Goal: Information Seeking & Learning: Learn about a topic

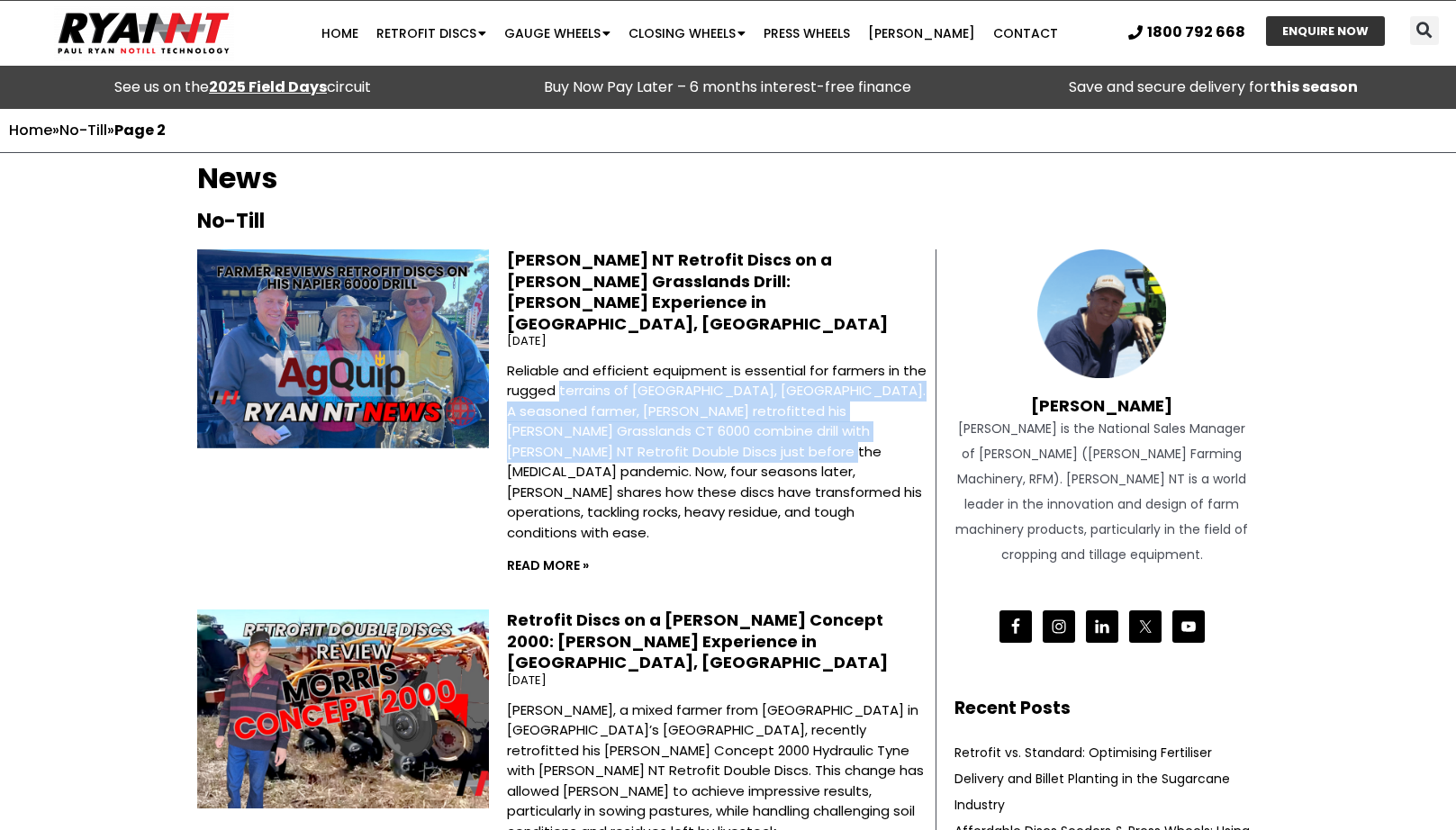
drag, startPoint x: 561, startPoint y: 346, endPoint x: 723, endPoint y: 408, distance: 173.5
click at [723, 408] on p "Reliable and efficient equipment is essential for farmers in the rugged terrain…" at bounding box center [717, 452] width 420 height 183
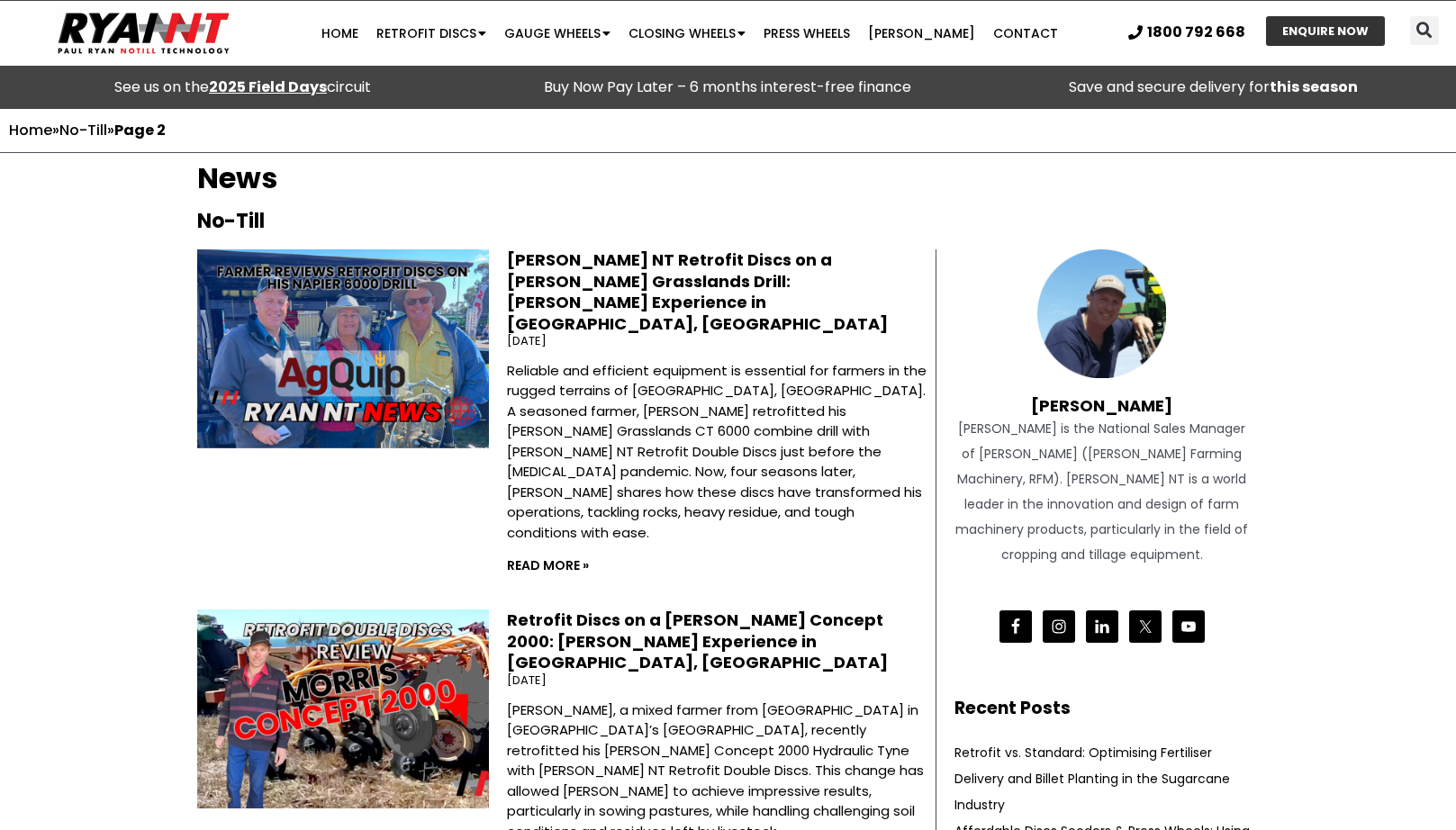
click at [760, 419] on p "Reliable and efficient equipment is essential for farmers in the rugged terrain…" at bounding box center [717, 452] width 420 height 183
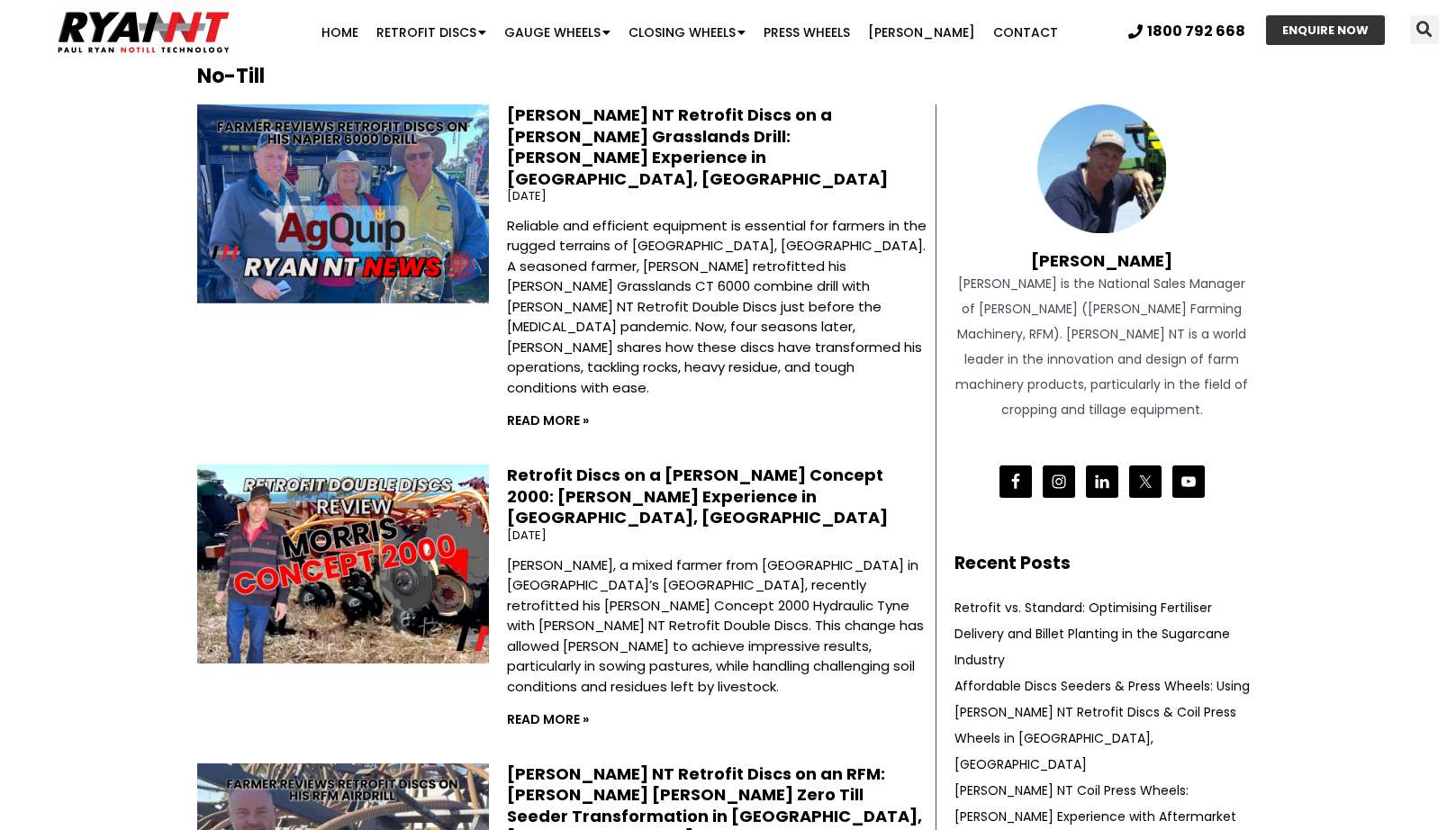
scroll to position [218, 0]
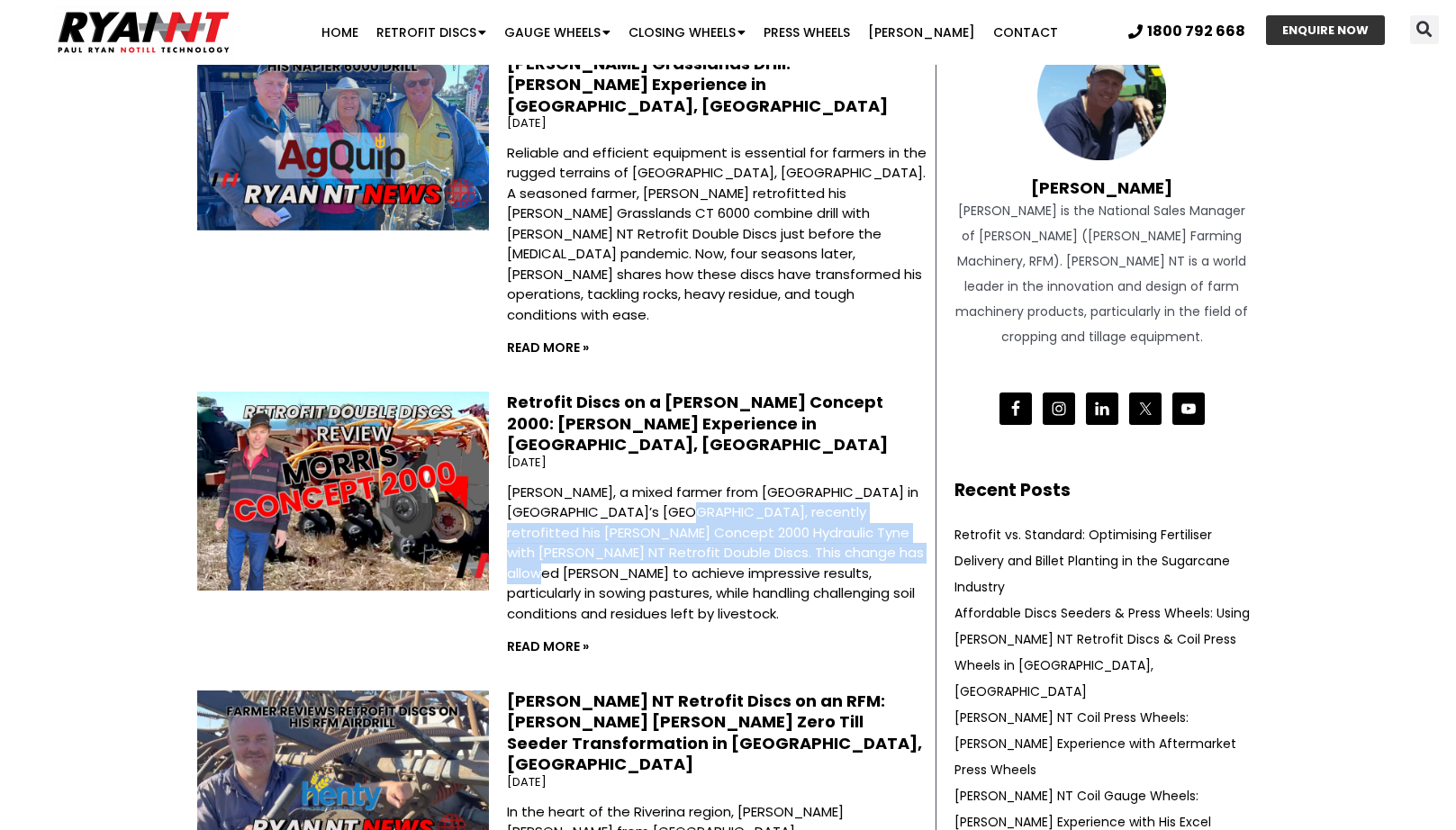
drag, startPoint x: 771, startPoint y: 425, endPoint x: 799, endPoint y: 430, distance: 28.4
click at [799, 482] on p "Ash Rowe, a mixed farmer from Ardrossan in South Australia’s Yorke Peninsula, r…" at bounding box center [717, 553] width 420 height 142
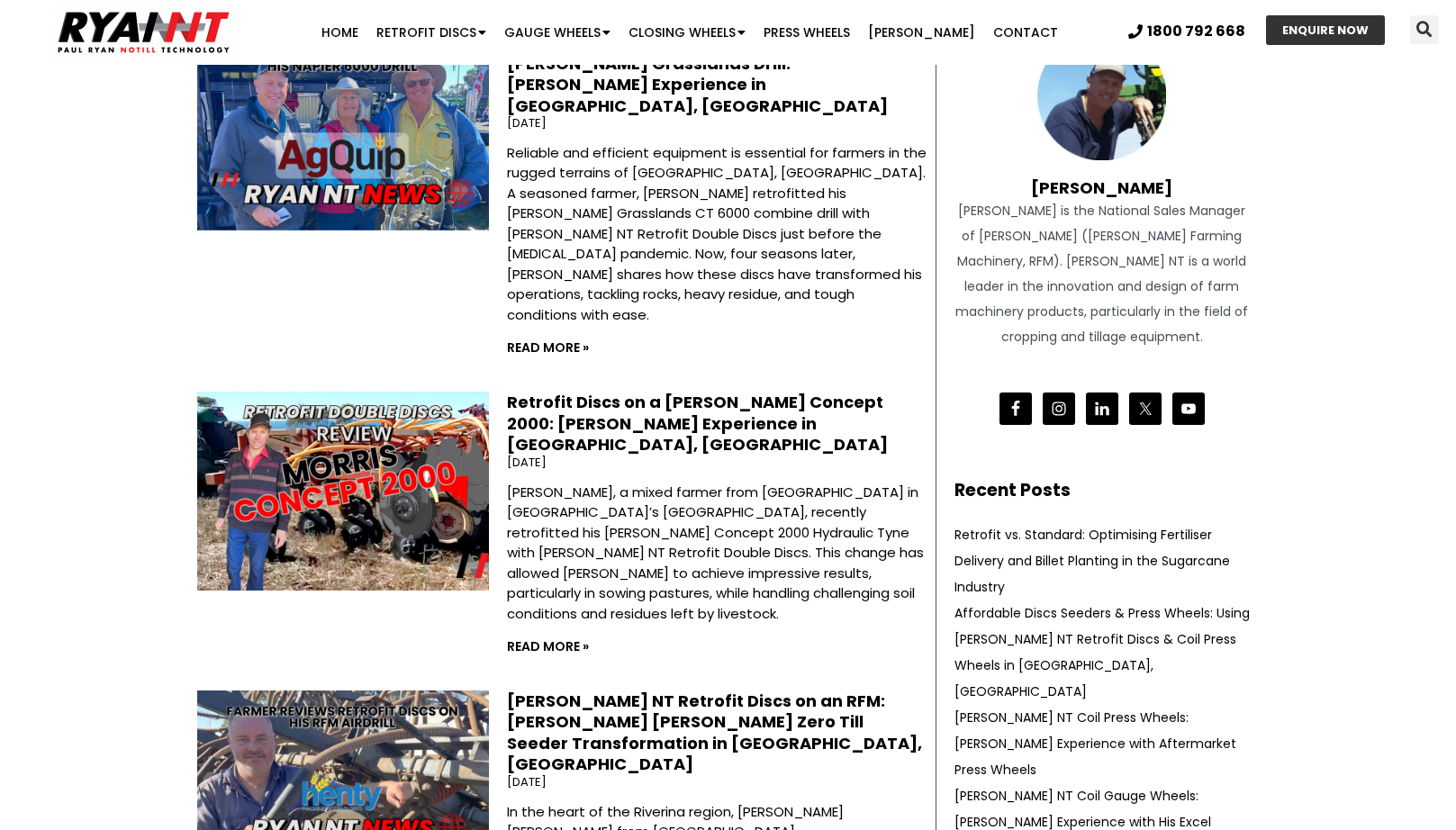
click at [821, 482] on p "Ash Rowe, a mixed farmer from Ardrossan in South Australia’s Yorke Peninsula, r…" at bounding box center [717, 553] width 420 height 142
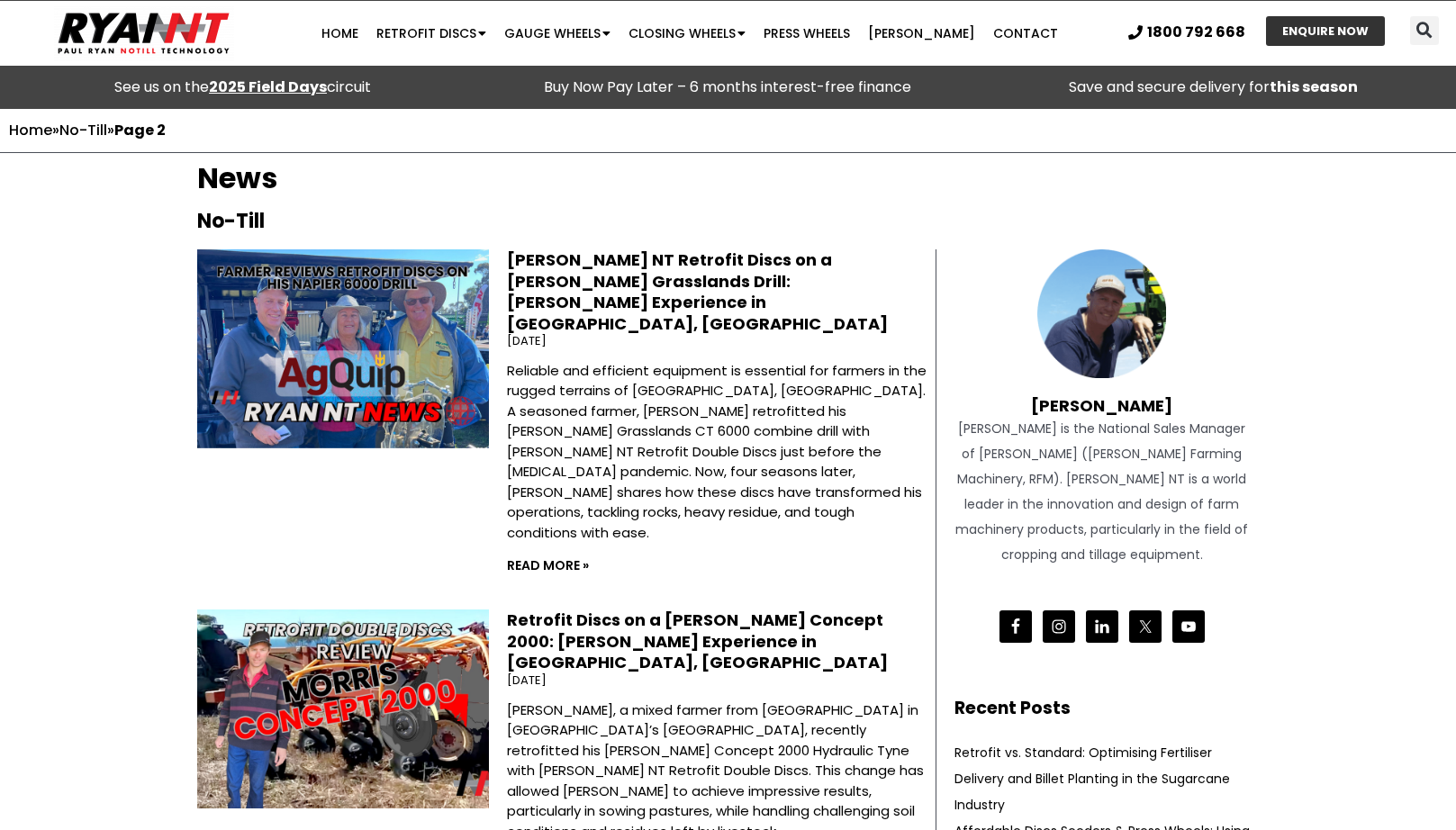
scroll to position [0, 0]
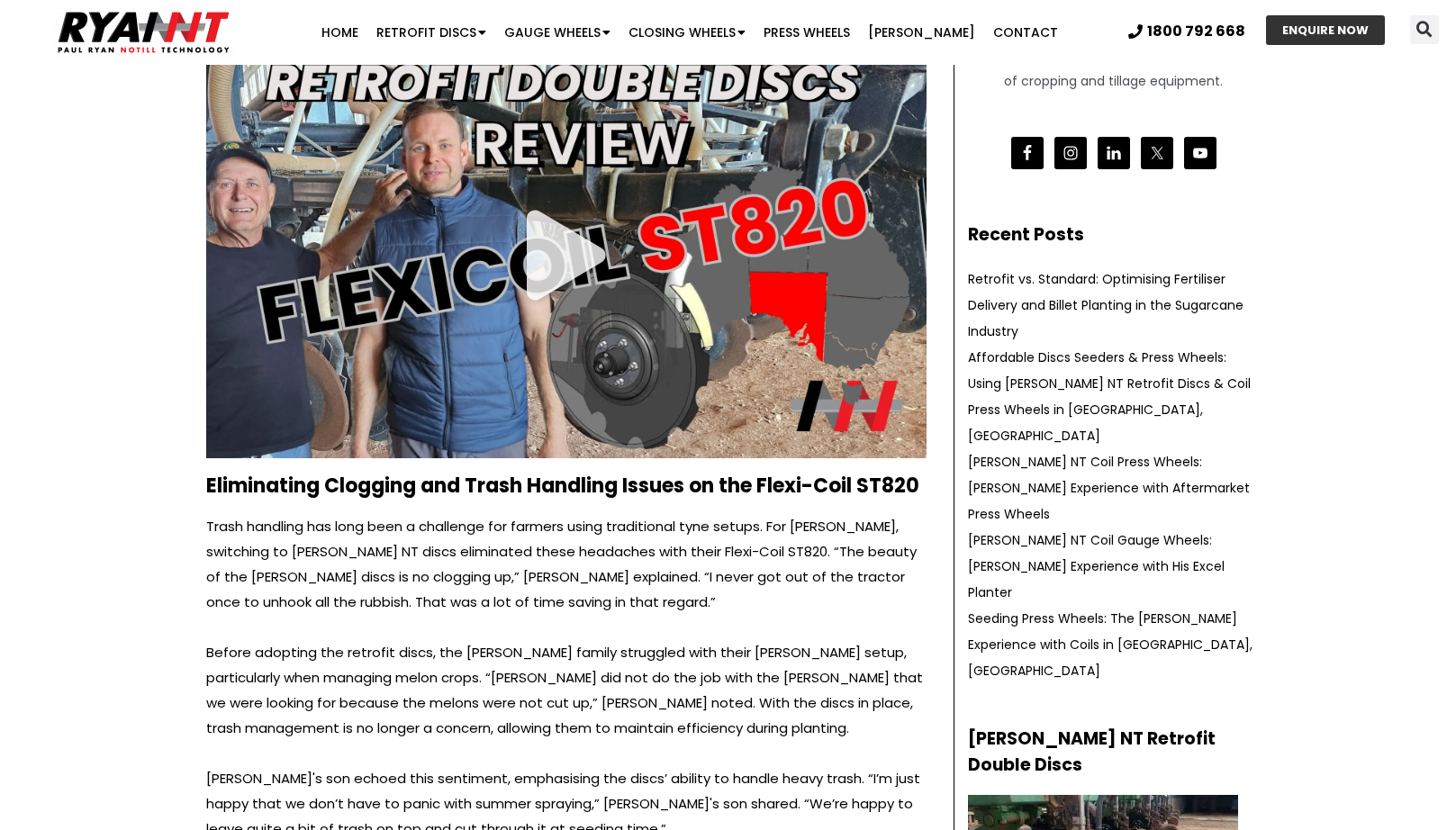
scroll to position [415, 0]
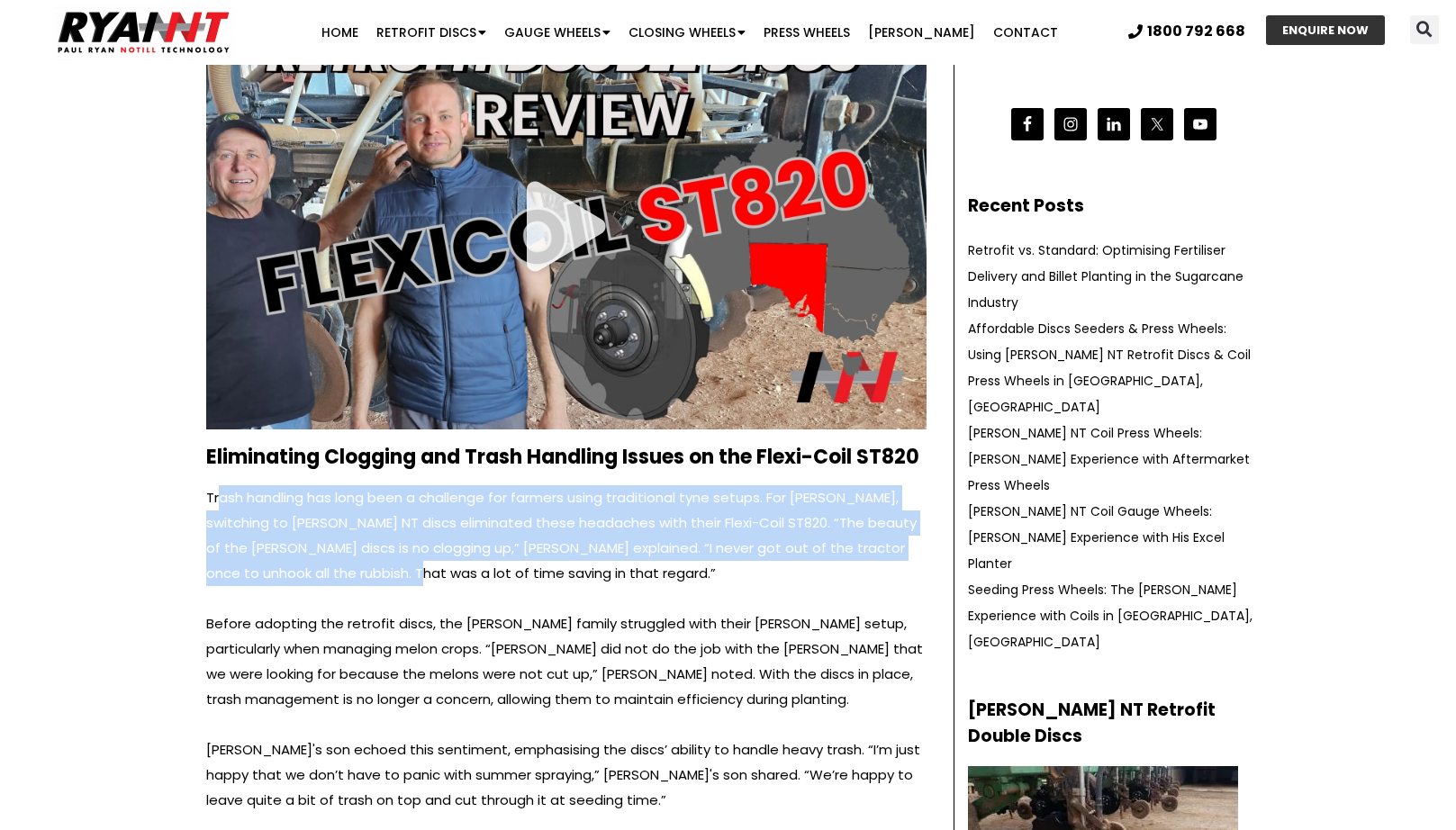
drag, startPoint x: 223, startPoint y: 458, endPoint x: 332, endPoint y: 533, distance: 132.3
click at [332, 533] on p "Trash handling has long been a challenge for farmers using traditional tyne set…" at bounding box center [567, 535] width 721 height 101
drag, startPoint x: 332, startPoint y: 533, endPoint x: 398, endPoint y: 549, distance: 67.9
click at [332, 533] on p "Trash handling has long been a challenge for farmers using traditional tyne set…" at bounding box center [567, 535] width 721 height 101
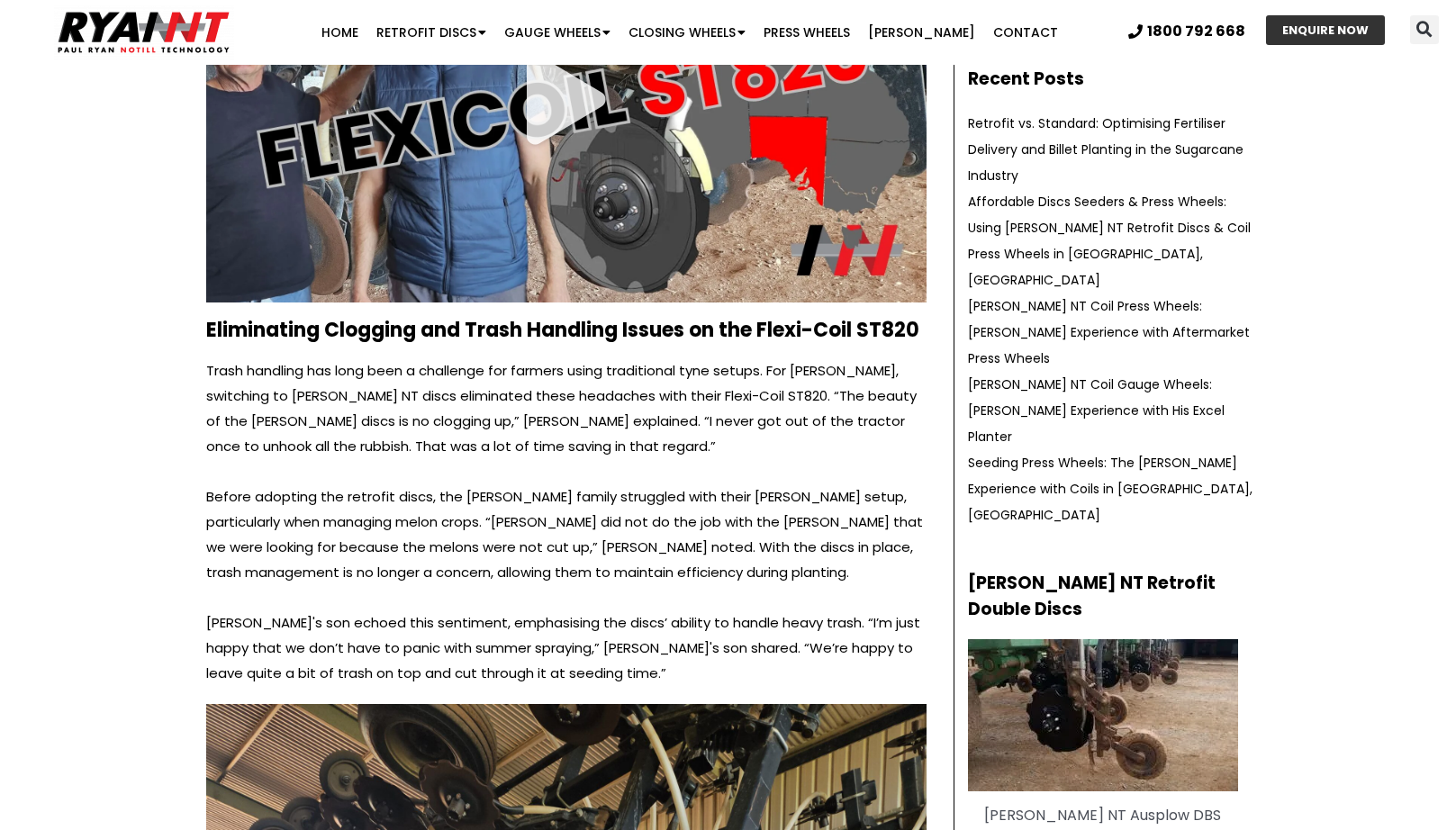
scroll to position [581, 0]
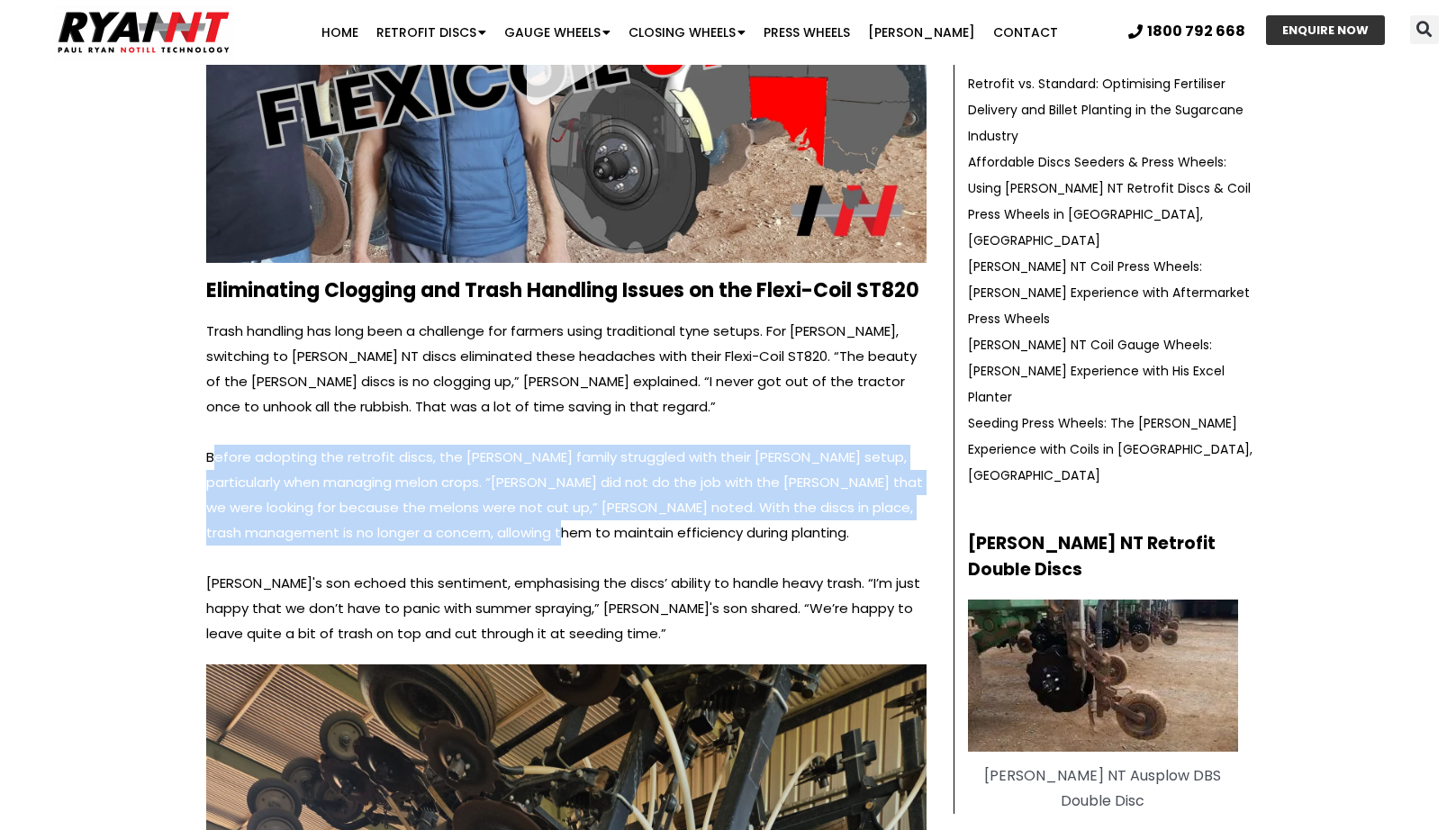
drag, startPoint x: 213, startPoint y: 410, endPoint x: 502, endPoint y: 491, distance: 300.1
click at [502, 491] on p "Before adopting the retrofit discs, the [PERSON_NAME] family struggled with the…" at bounding box center [567, 495] width 721 height 101
click at [370, 445] on p "Before adopting the retrofit discs, the [PERSON_NAME] family struggled with the…" at bounding box center [567, 495] width 721 height 101
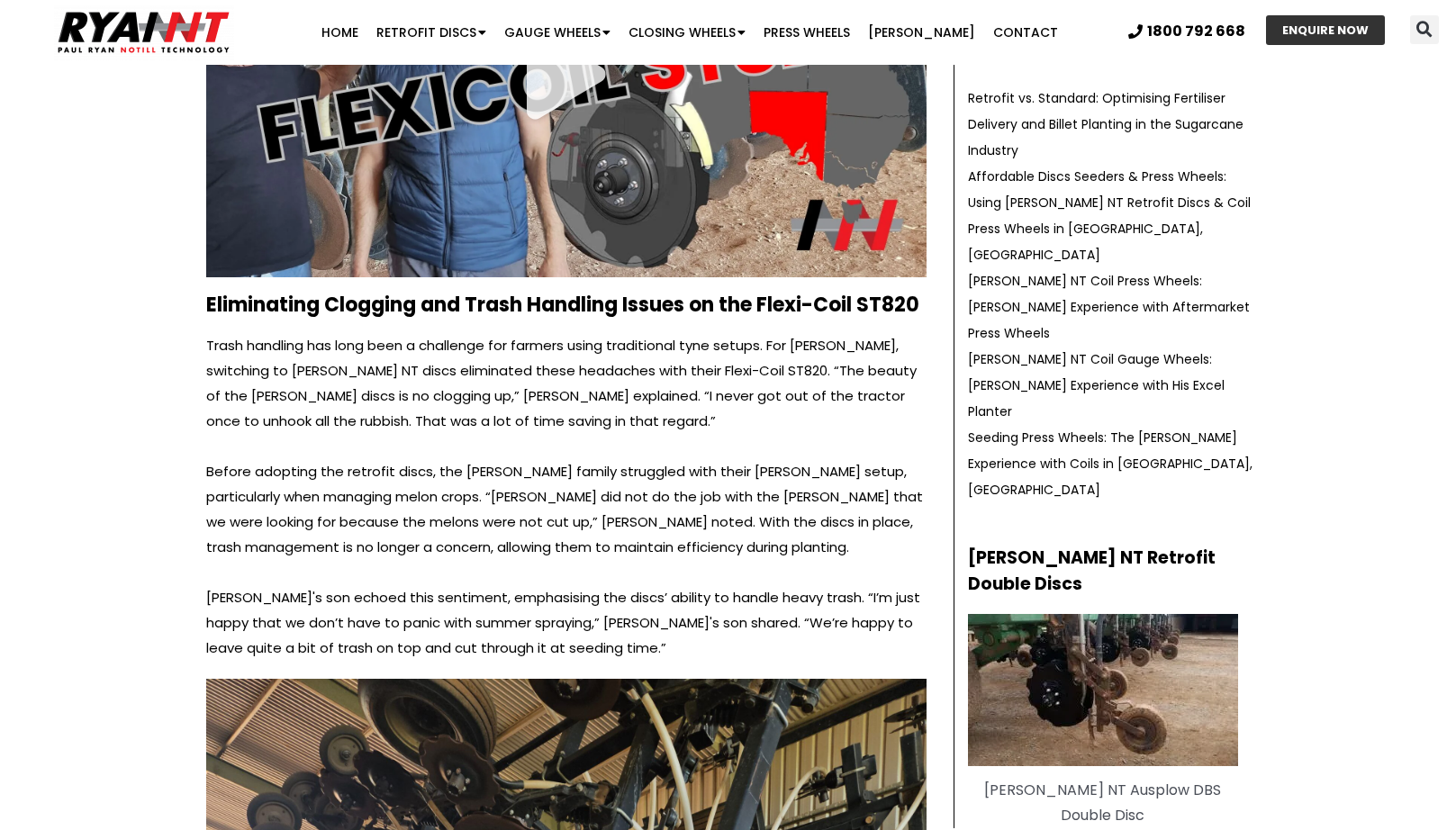
scroll to position [566, 0]
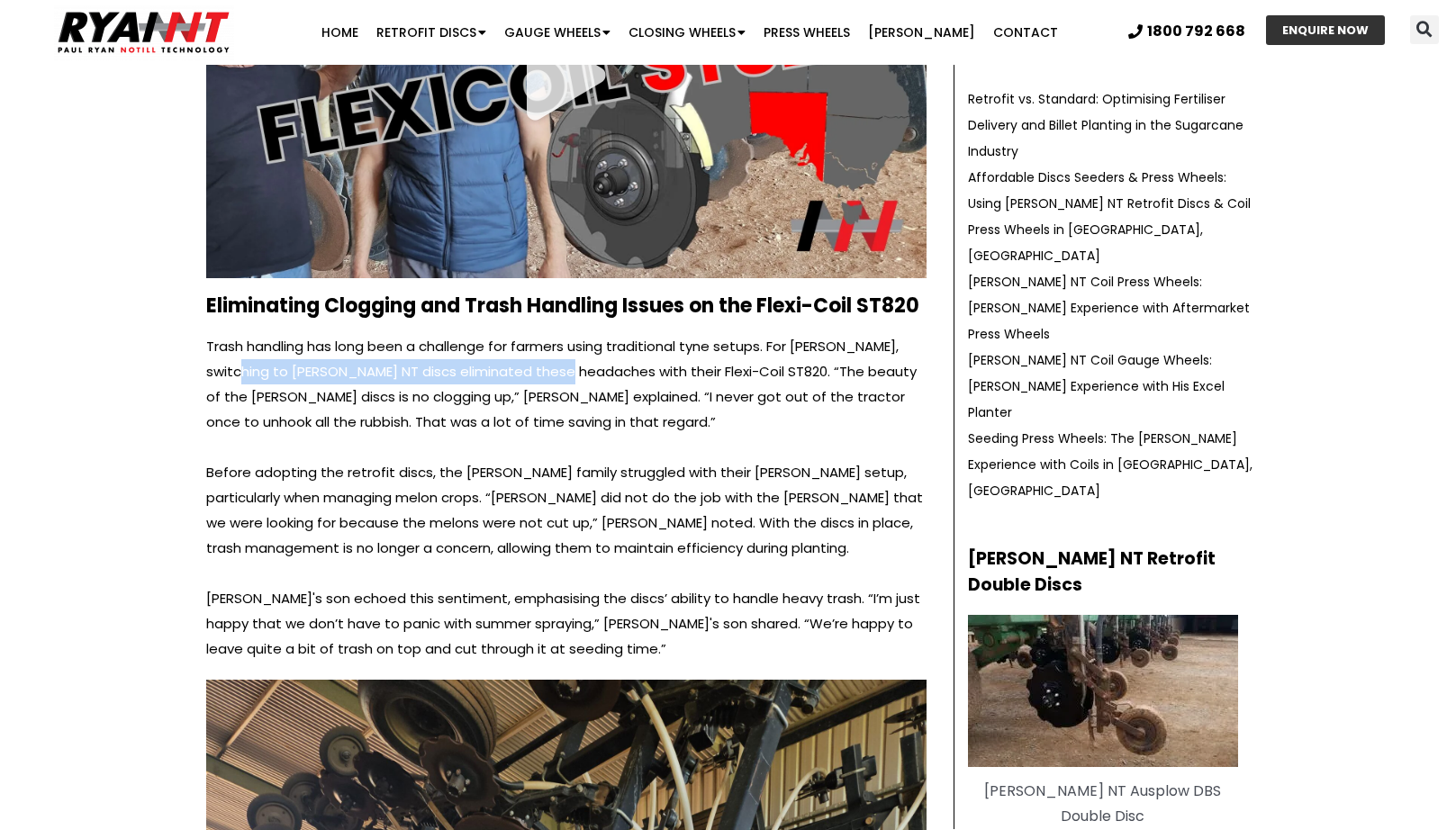
drag, startPoint x: 289, startPoint y: 330, endPoint x: 550, endPoint y: 335, distance: 261.0
click at [550, 335] on p "Trash handling has long been a challenge for farmers using traditional tyne set…" at bounding box center [567, 384] width 721 height 101
click at [583, 335] on p "Trash handling has long been a challenge for farmers using traditional tyne set…" at bounding box center [567, 384] width 721 height 101
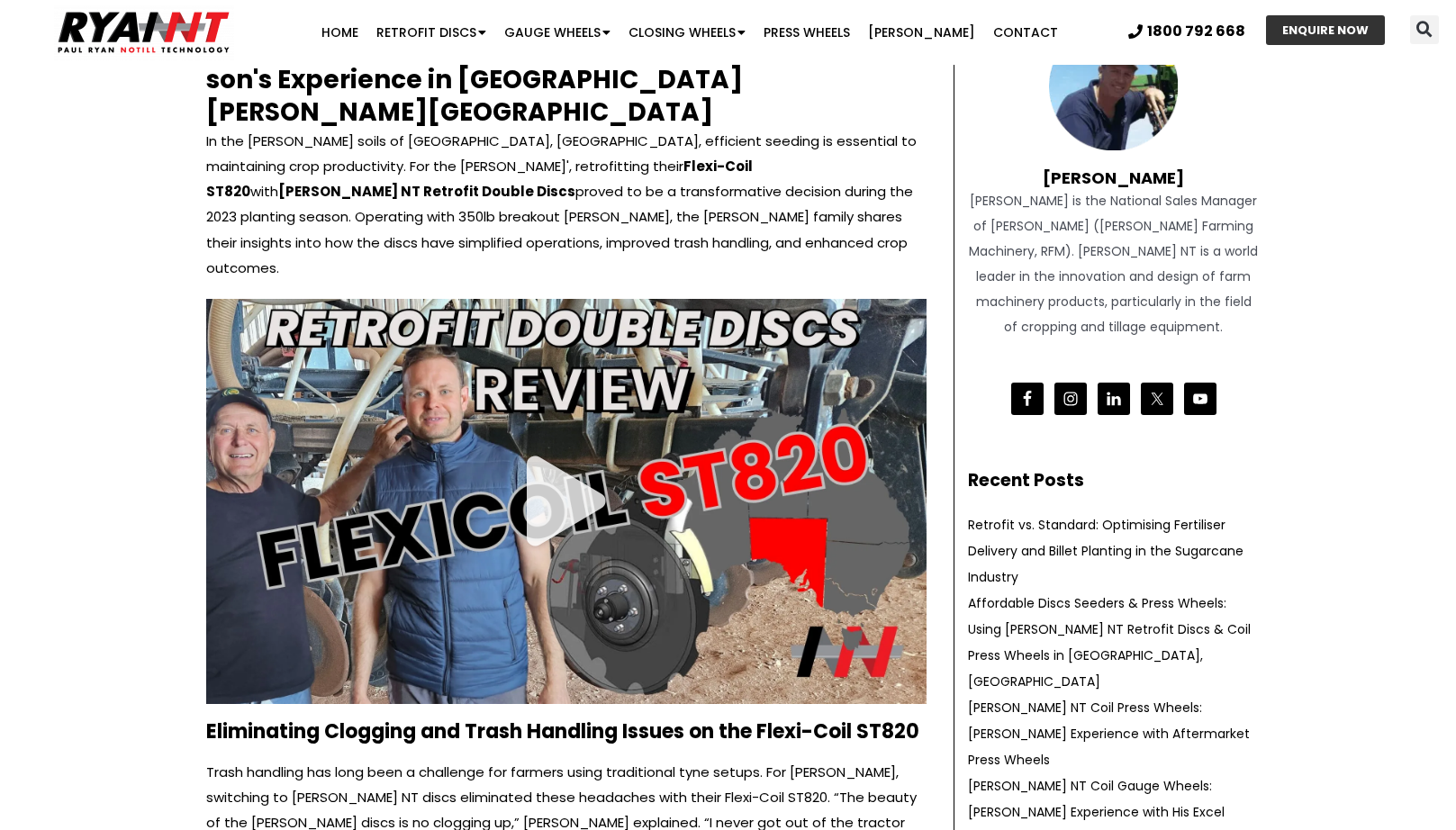
scroll to position [136, 0]
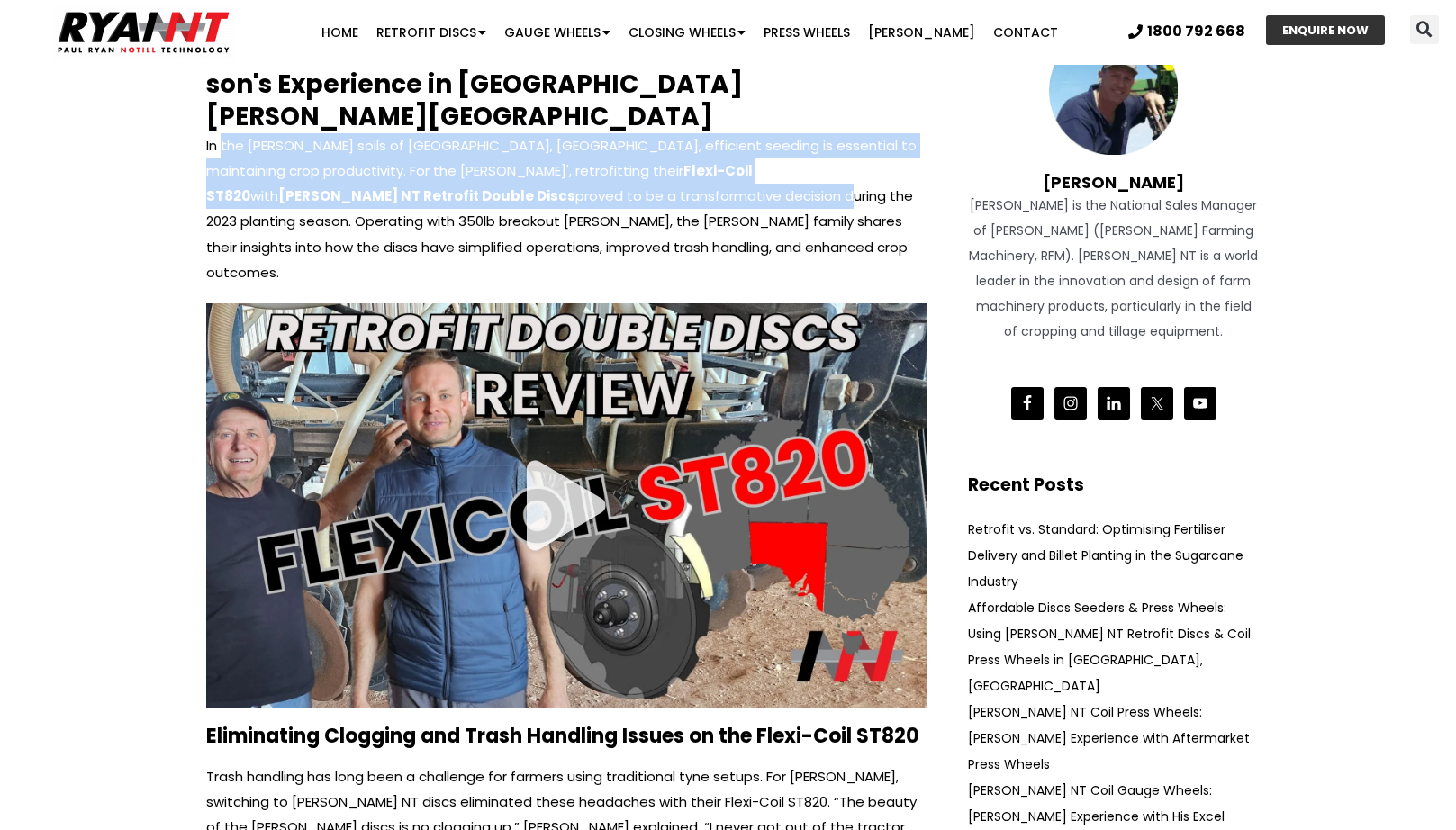
drag, startPoint x: 270, startPoint y: 122, endPoint x: 423, endPoint y: 164, distance: 158.7
click at [423, 164] on p "In the [PERSON_NAME] soils of [GEOGRAPHIC_DATA], [GEOGRAPHIC_DATA], efficient s…" at bounding box center [567, 208] width 721 height 151
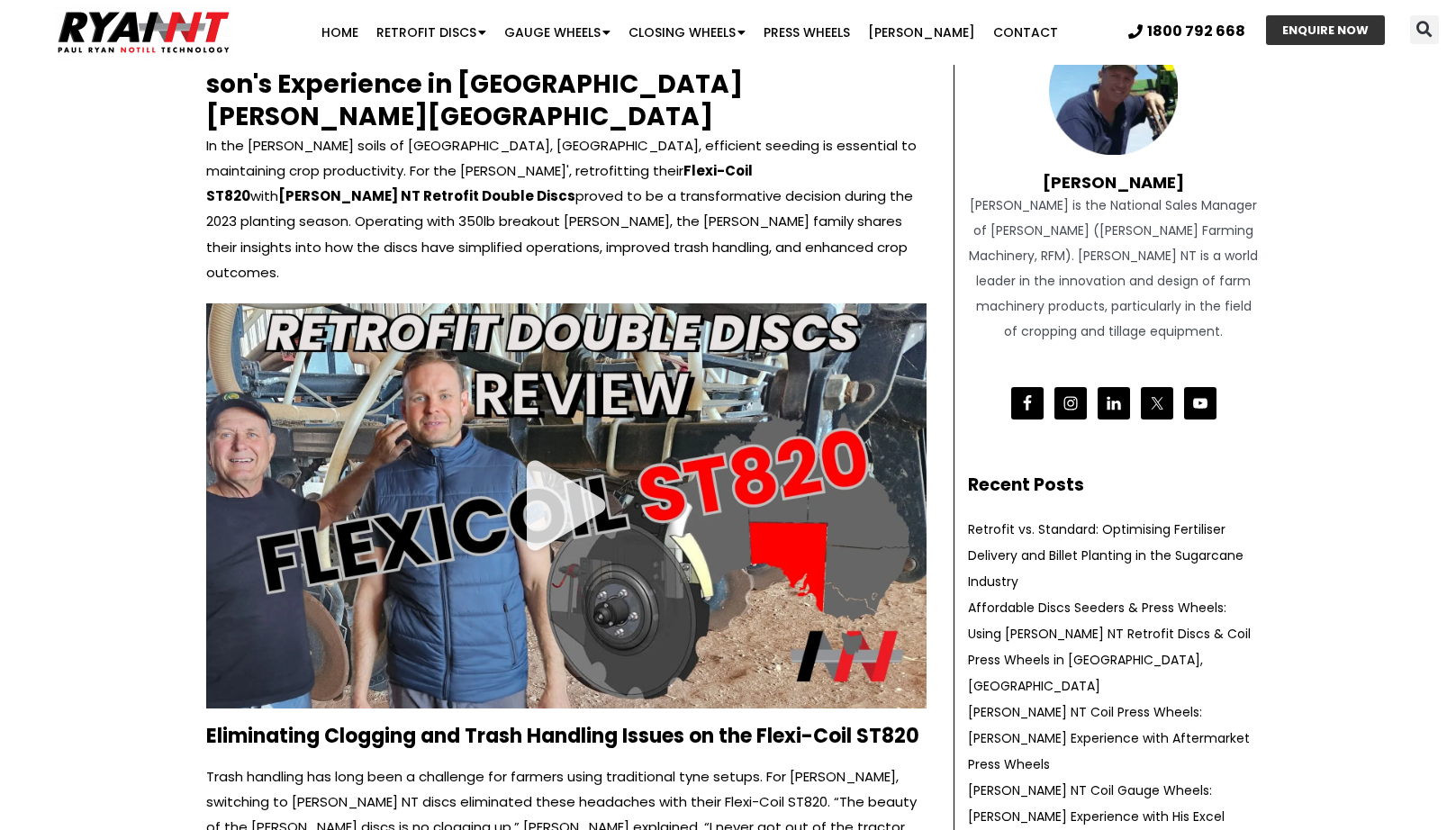
click at [336, 189] on p "In the [PERSON_NAME] soils of [GEOGRAPHIC_DATA], [GEOGRAPHIC_DATA], efficient s…" at bounding box center [567, 208] width 721 height 151
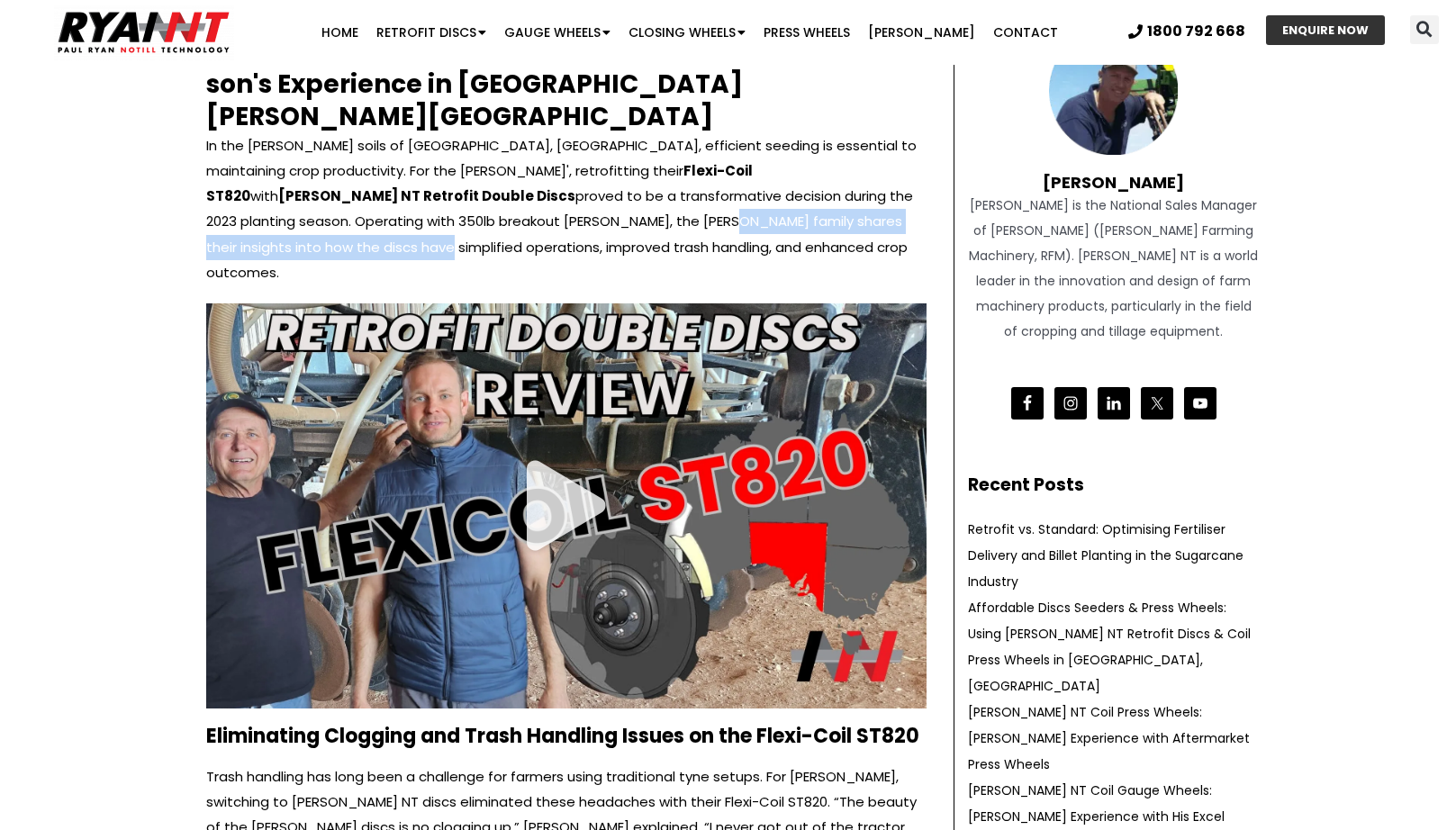
drag, startPoint x: 292, startPoint y: 190, endPoint x: 692, endPoint y: 187, distance: 400.0
click at [689, 187] on p "In the [PERSON_NAME] soils of [GEOGRAPHIC_DATA], [GEOGRAPHIC_DATA], efficient s…" at bounding box center [567, 208] width 721 height 151
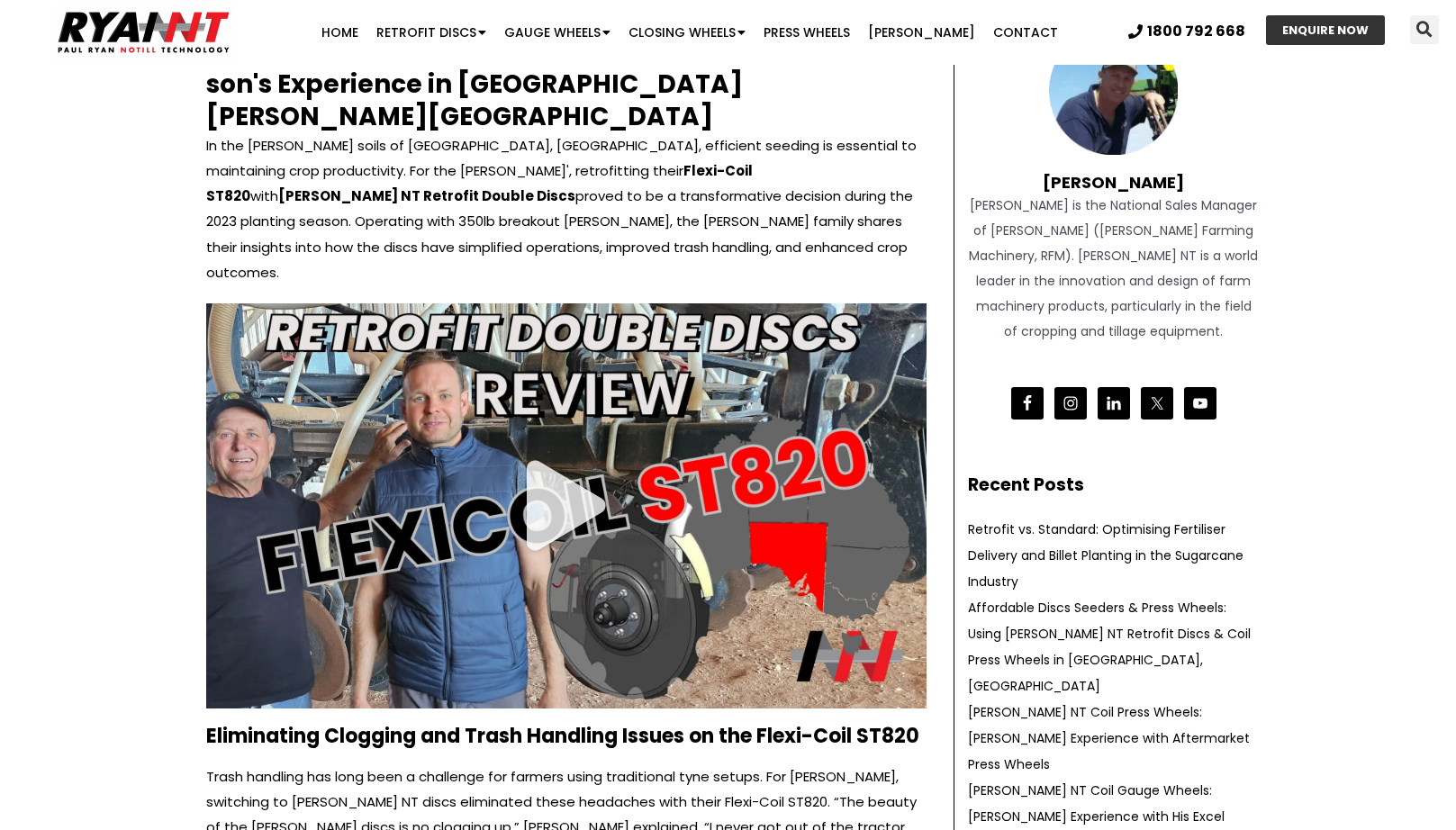
click at [751, 189] on p "In the [PERSON_NAME] soils of [GEOGRAPHIC_DATA], [GEOGRAPHIC_DATA], efficient s…" at bounding box center [567, 208] width 721 height 151
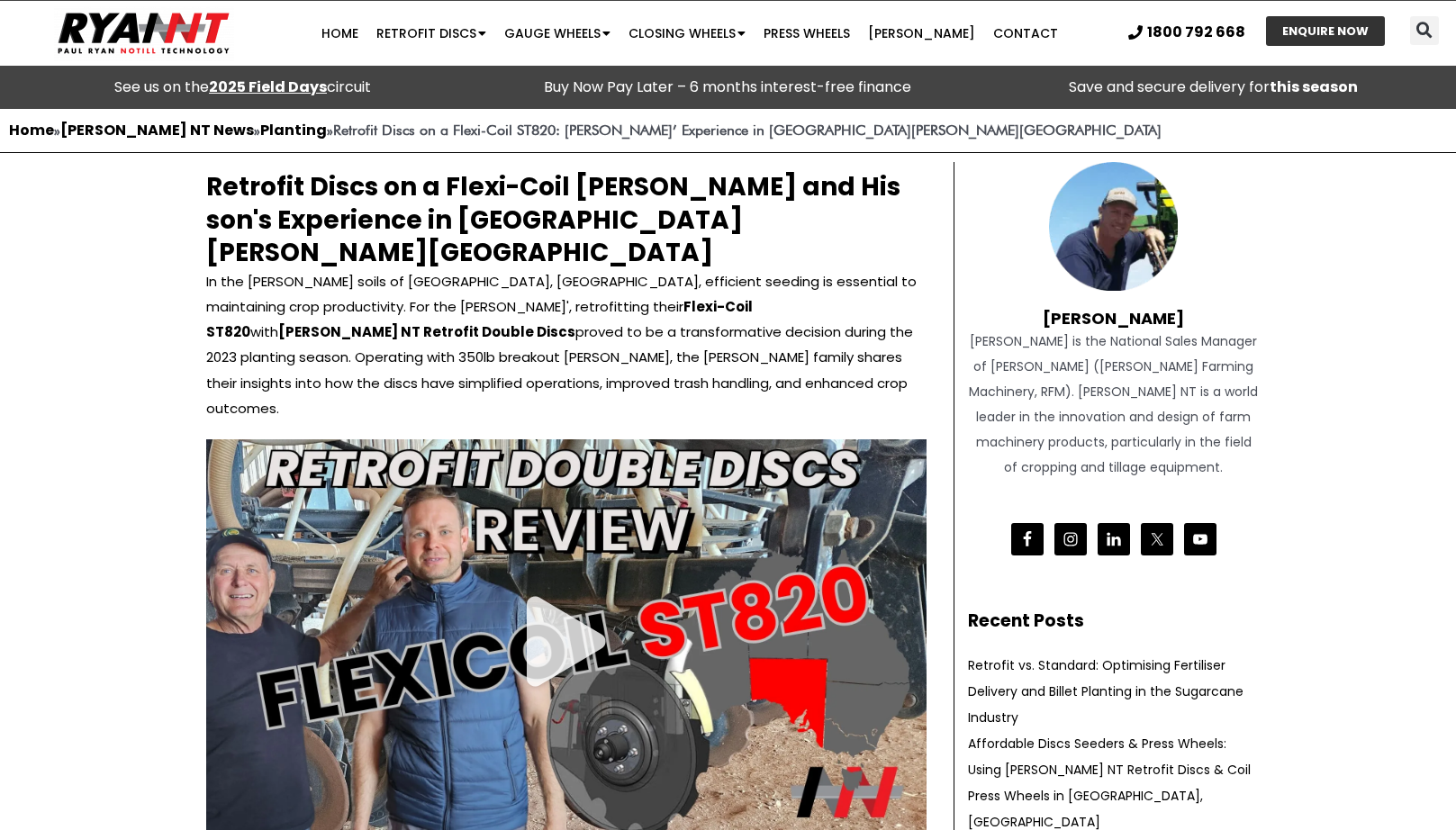
scroll to position [0, 0]
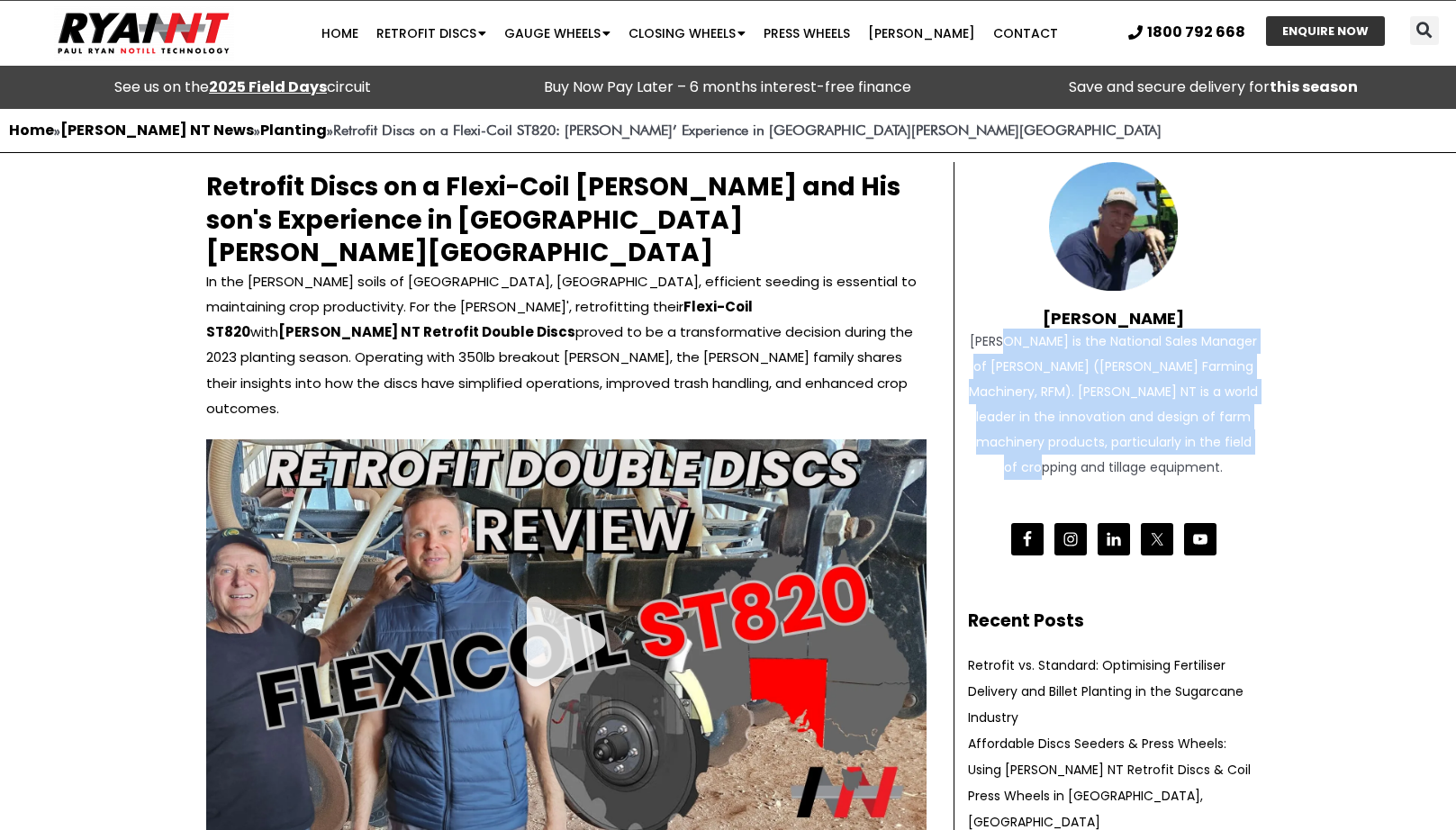
drag, startPoint x: 1010, startPoint y: 336, endPoint x: 1160, endPoint y: 458, distance: 193.3
click at [1160, 458] on div "[PERSON_NAME] is the National Sales Manager of [PERSON_NAME] ([PERSON_NAME] Far…" at bounding box center [1114, 403] width 292 height 151
drag, startPoint x: 1160, startPoint y: 458, endPoint x: 1106, endPoint y: 449, distance: 54.7
click at [1158, 458] on div "[PERSON_NAME] is the National Sales Manager of [PERSON_NAME] ([PERSON_NAME] Far…" at bounding box center [1114, 403] width 292 height 151
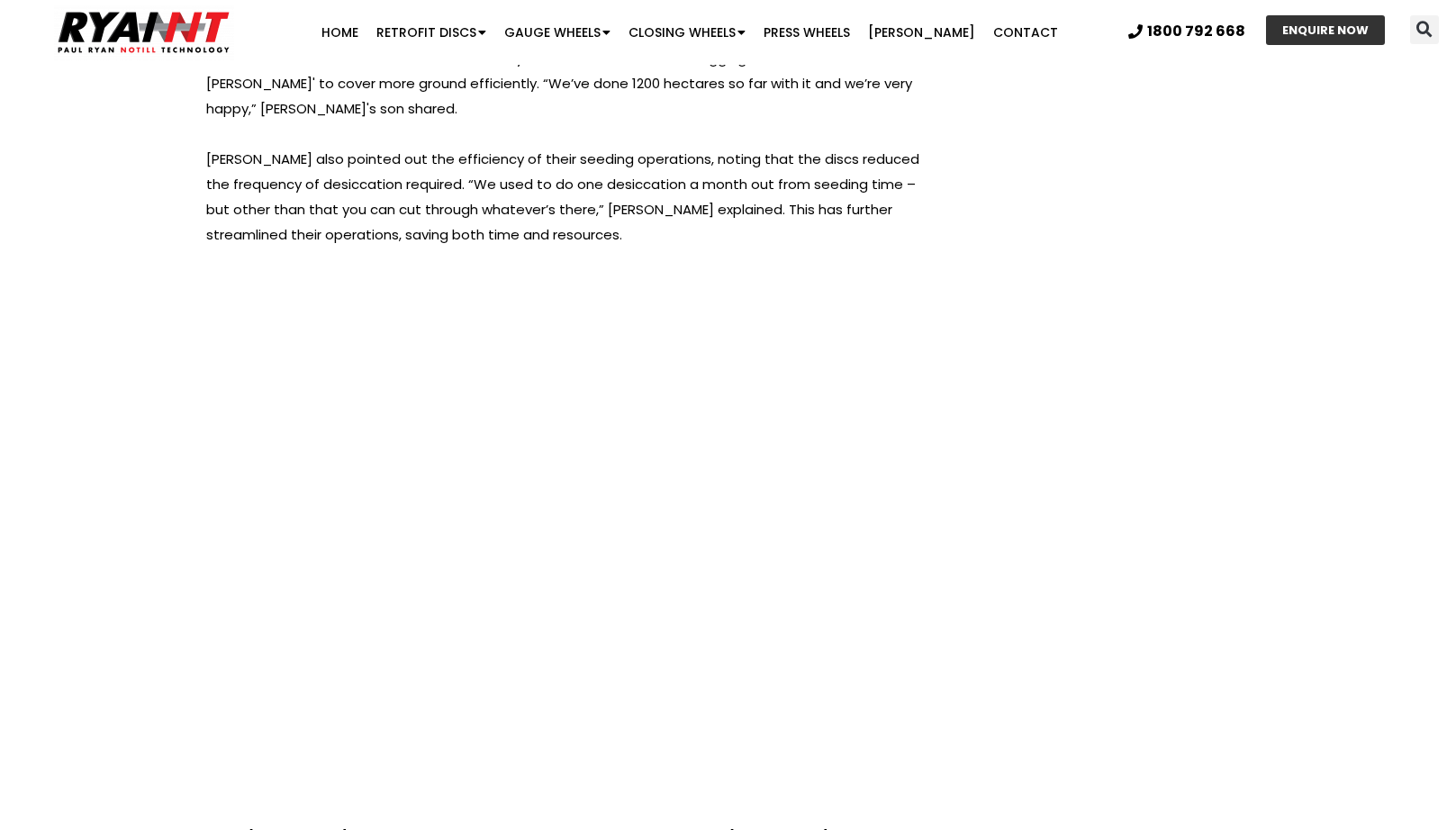
scroll to position [3575, 0]
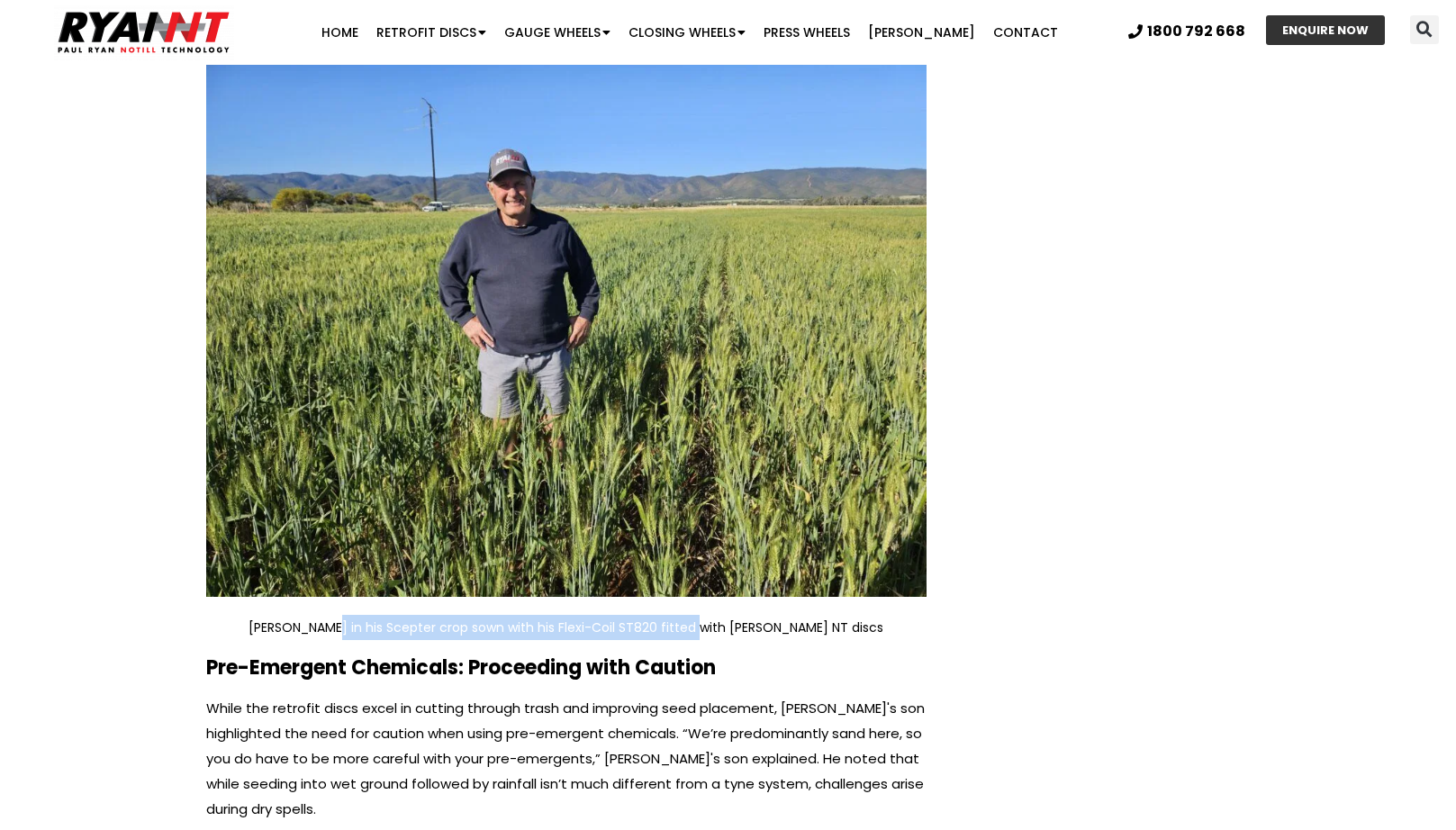
drag, startPoint x: 372, startPoint y: 585, endPoint x: 730, endPoint y: 595, distance: 358.1
click at [729, 615] on p "[PERSON_NAME] in his Scepter crop sown with his Flexi-Coil ST820 fitted with [P…" at bounding box center [567, 627] width 721 height 25
drag, startPoint x: 730, startPoint y: 595, endPoint x: 764, endPoint y: 594, distance: 34.0
click at [732, 615] on p "[PERSON_NAME] in his Scepter crop sown with his Flexi-Coil ST820 fitted with [P…" at bounding box center [567, 627] width 721 height 25
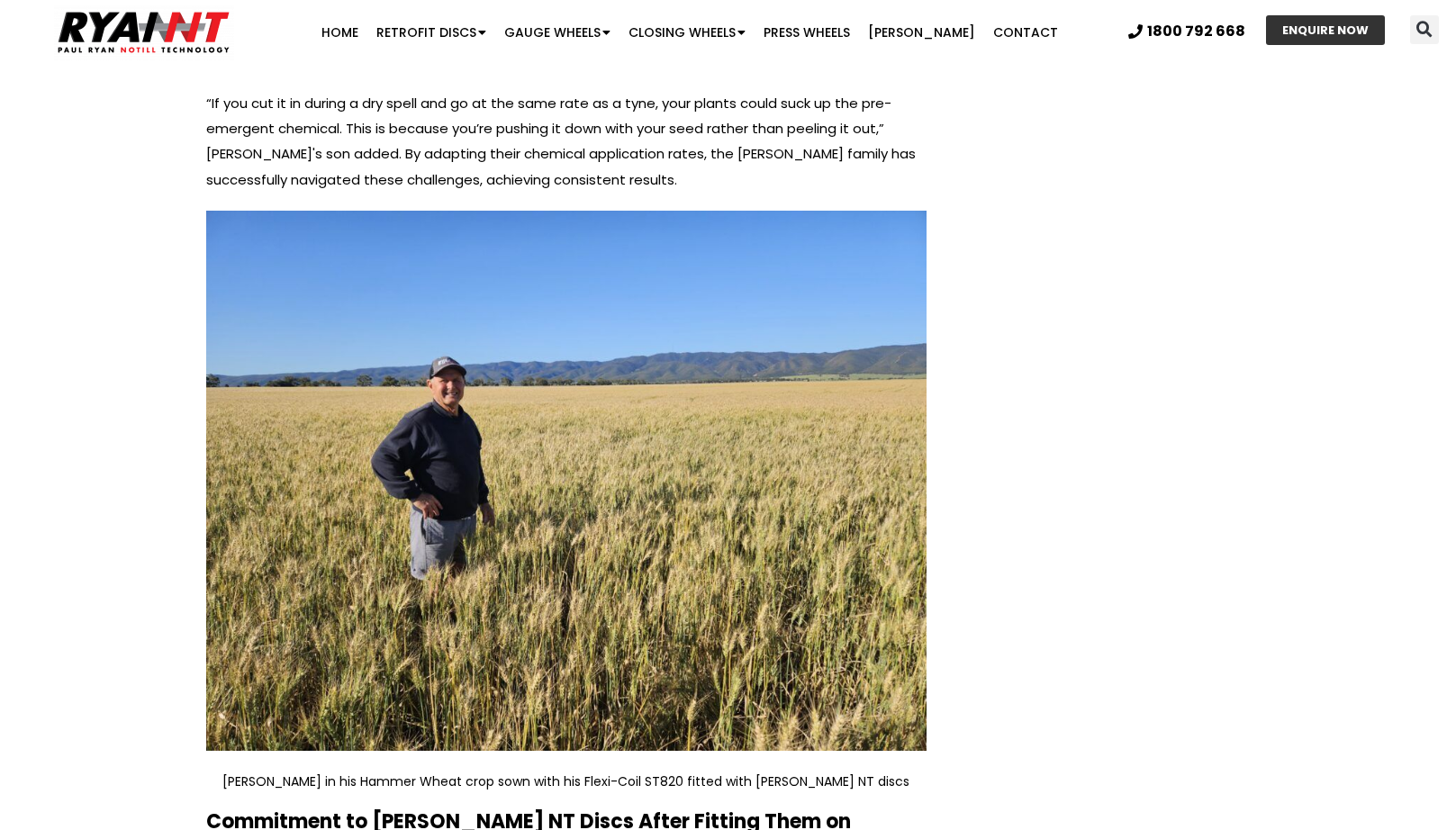
scroll to position [4641, 0]
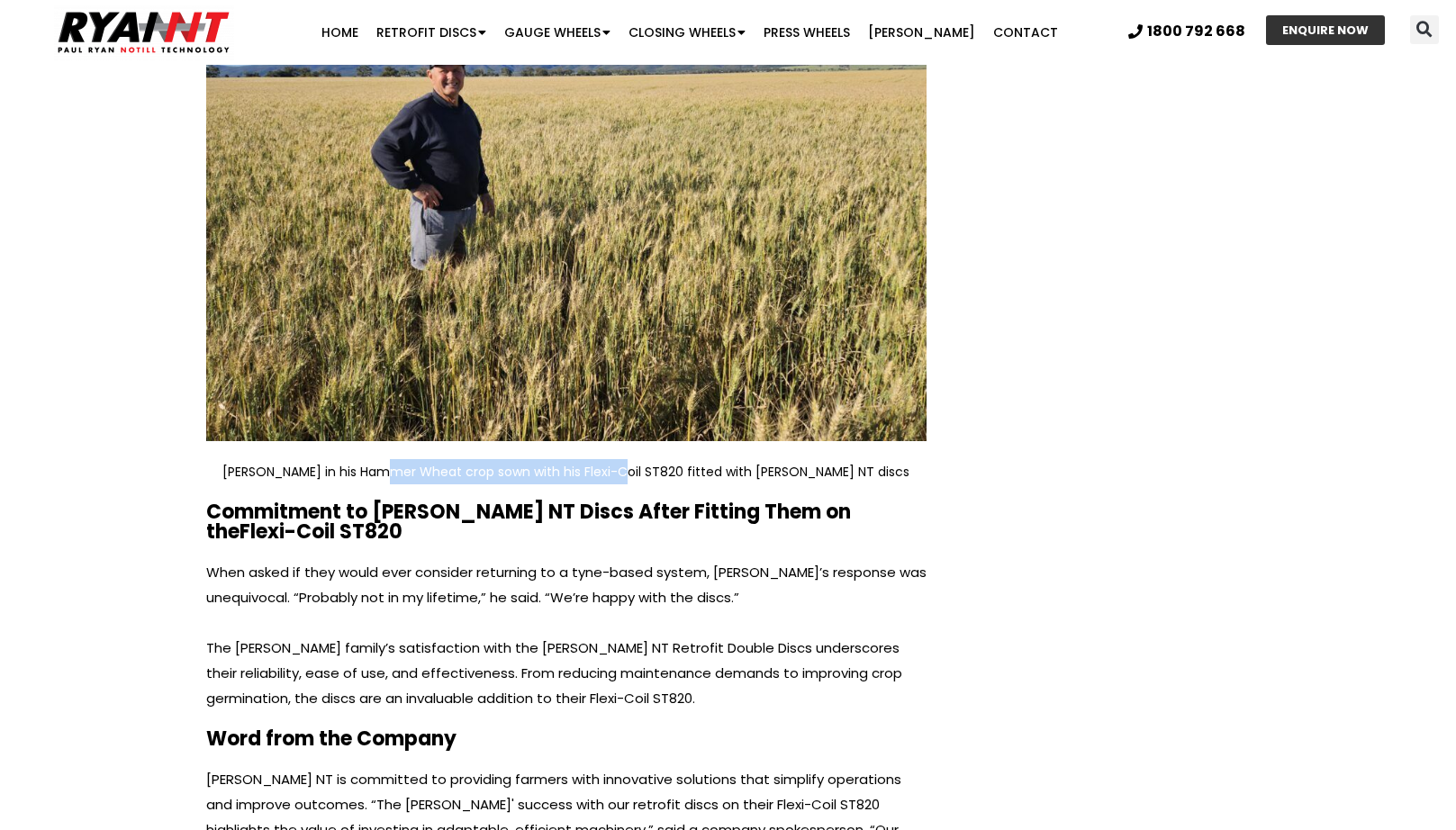
drag, startPoint x: 433, startPoint y: 436, endPoint x: 661, endPoint y: 431, distance: 228.1
click at [661, 459] on p "[PERSON_NAME] in his Hammer Wheat crop sown with his Flexi-Coil ST820 fitted wi…" at bounding box center [567, 472] width 721 height 25
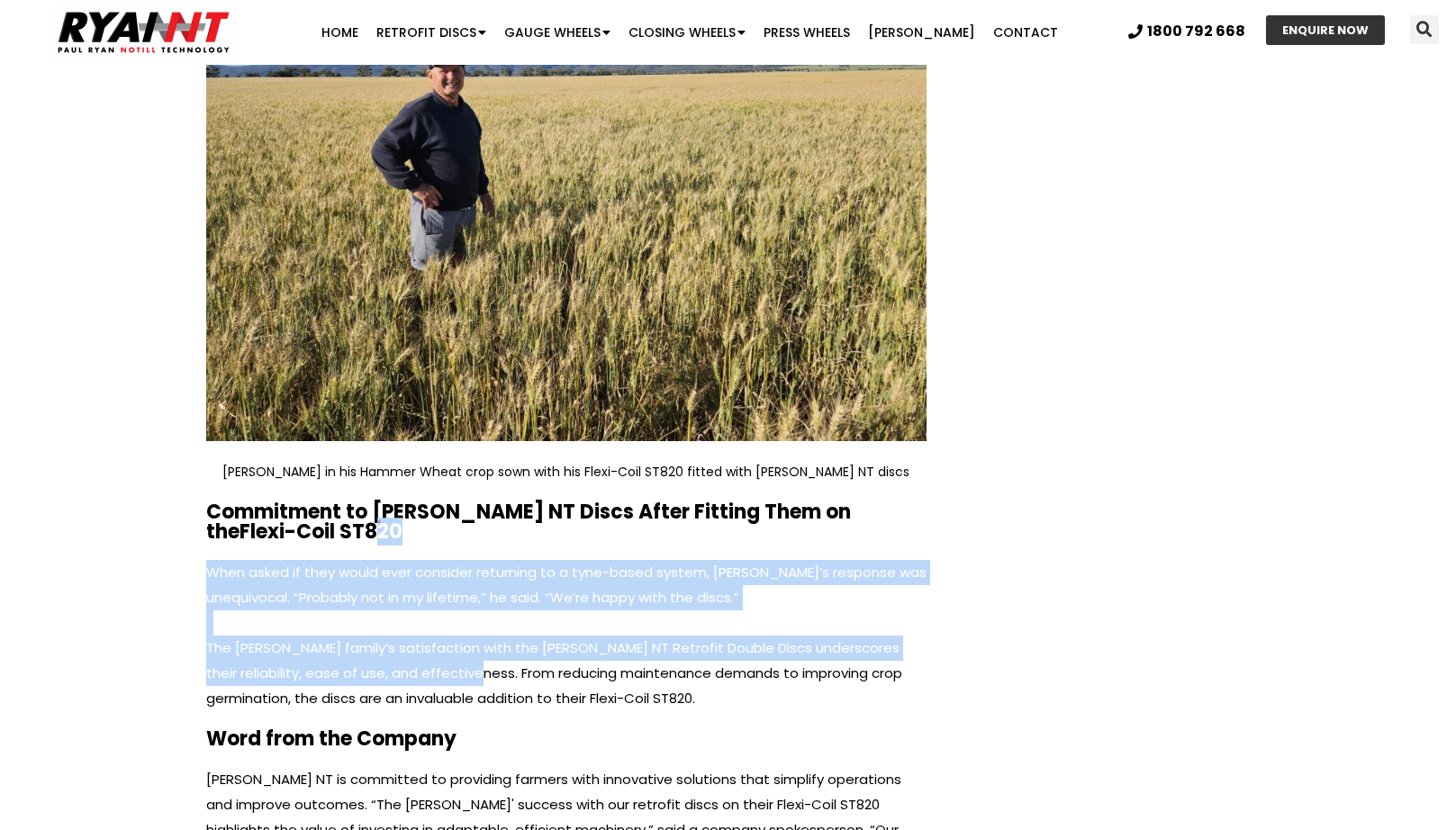
drag, startPoint x: 355, startPoint y: 598, endPoint x: 432, endPoint y: 640, distance: 87.7
click at [432, 640] on p "The [PERSON_NAME] family’s satisfaction with the [PERSON_NAME] NT Retrofit Doub…" at bounding box center [567, 673] width 721 height 76
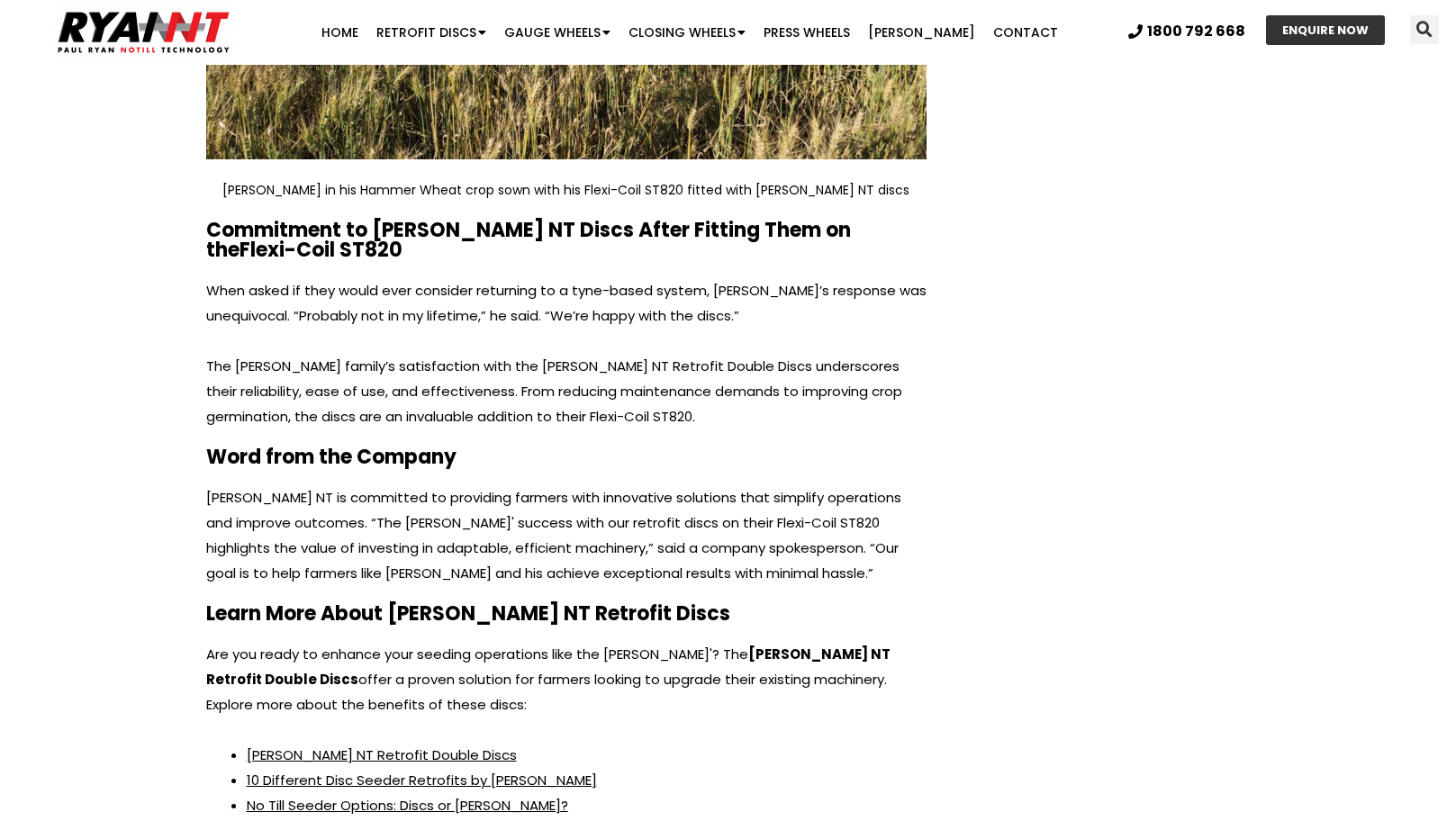
scroll to position [5473, 0]
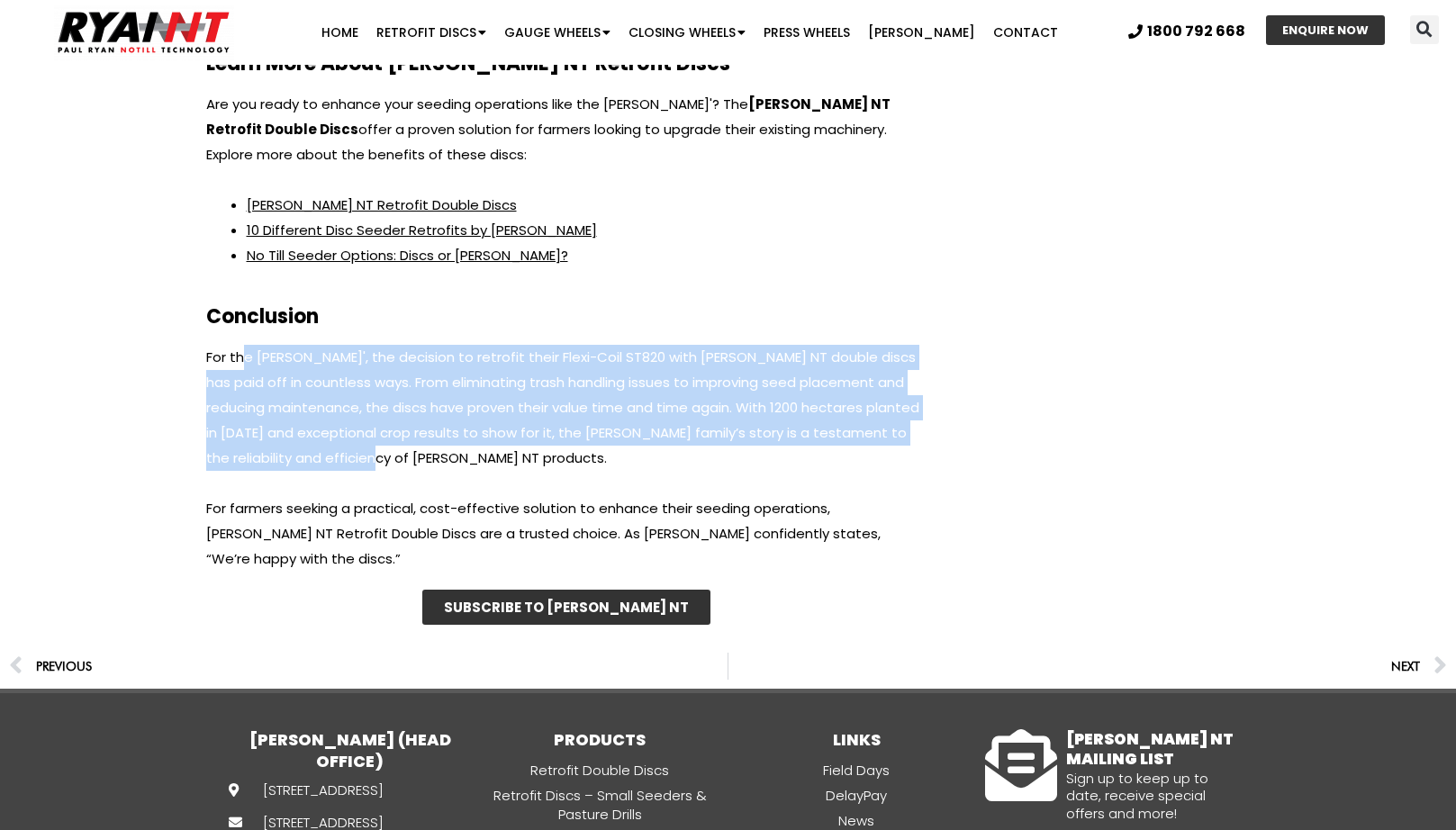
drag, startPoint x: 361, startPoint y: 374, endPoint x: 416, endPoint y: 403, distance: 62.2
click at [416, 403] on p "For the [PERSON_NAME]', the decision to retrofit their Flexi-Coil ST820 with [P…" at bounding box center [567, 407] width 721 height 126
drag, startPoint x: 416, startPoint y: 403, endPoint x: 425, endPoint y: 409, distance: 10.8
click at [416, 403] on p "For the [PERSON_NAME]', the decision to retrofit their Flexi-Coil ST820 with [P…" at bounding box center [567, 407] width 721 height 126
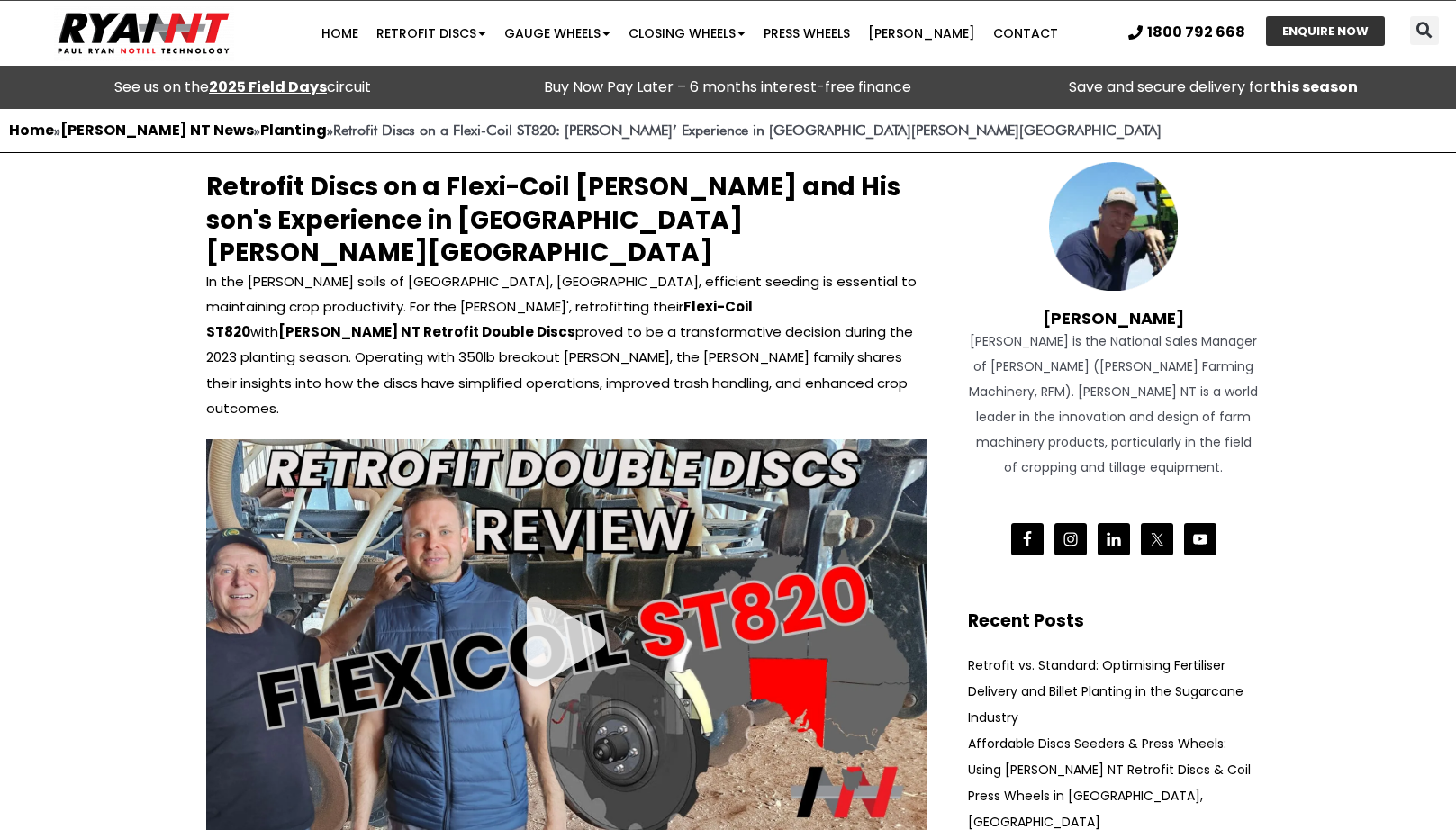
scroll to position [0, 0]
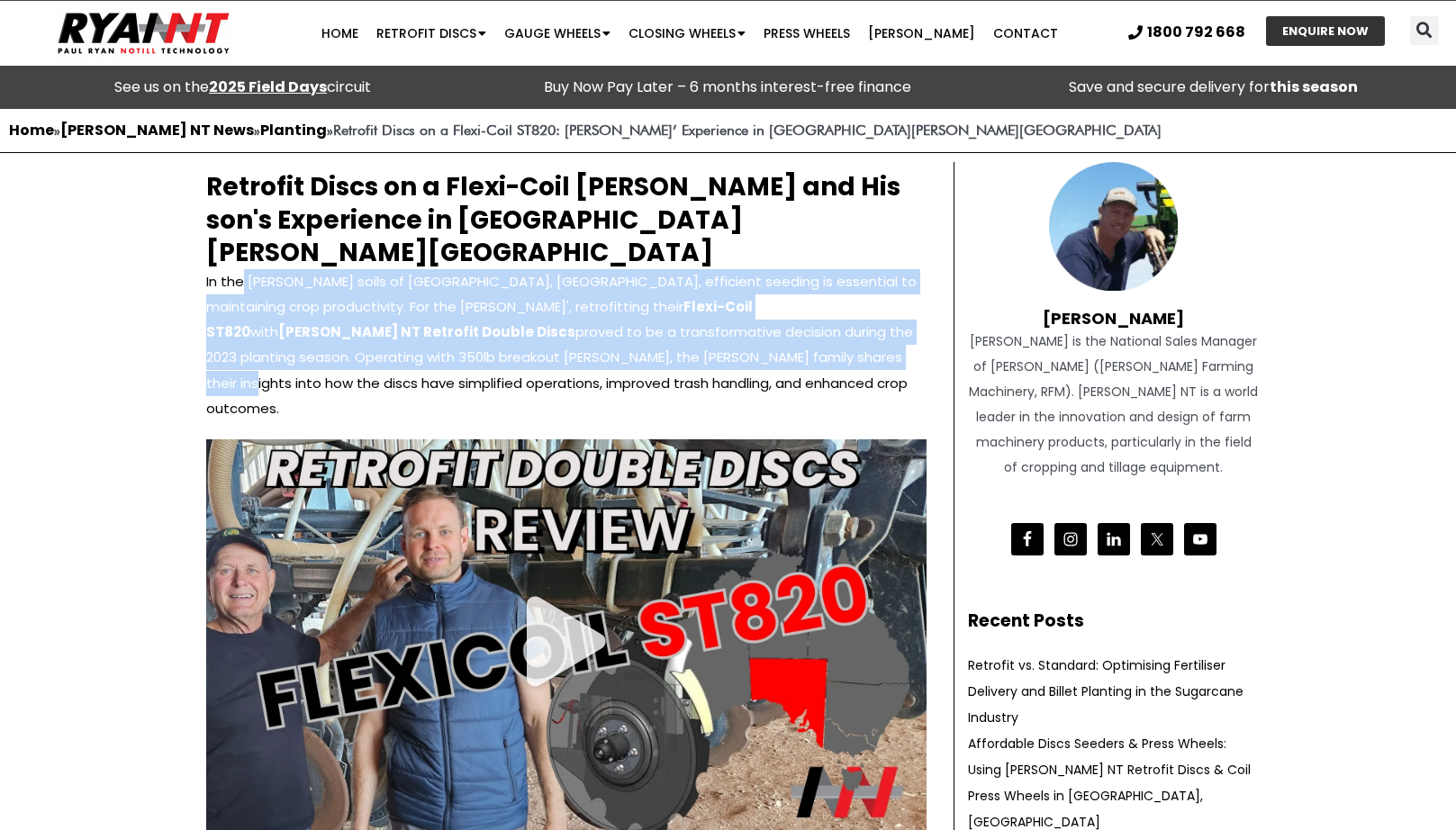
drag, startPoint x: 308, startPoint y: 273, endPoint x: 489, endPoint y: 321, distance: 187.3
click at [489, 321] on p "In the [PERSON_NAME] soils of [GEOGRAPHIC_DATA], [GEOGRAPHIC_DATA], efficient s…" at bounding box center [567, 344] width 721 height 151
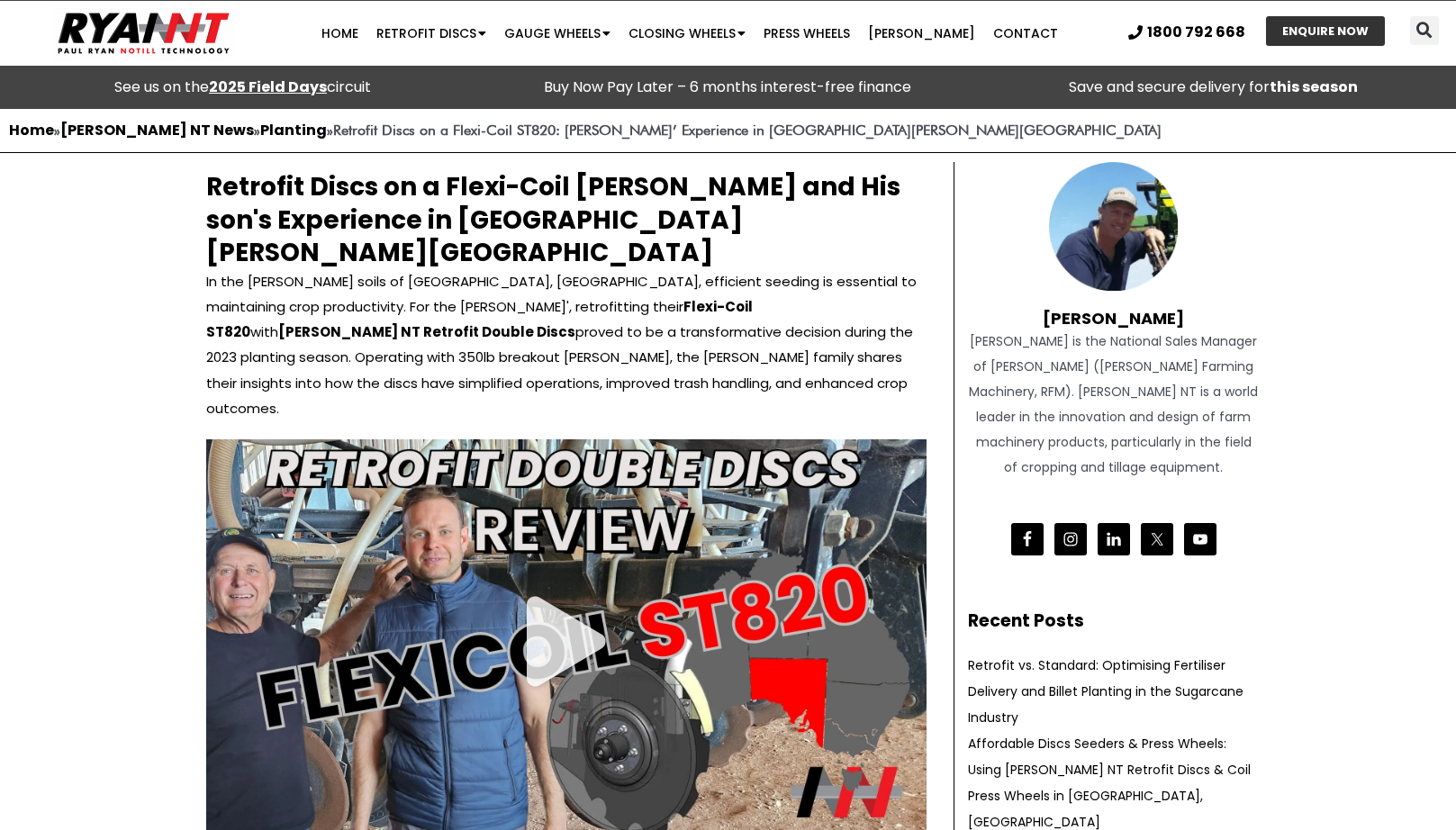
click at [517, 323] on p "In the [PERSON_NAME] soils of [GEOGRAPHIC_DATA], [GEOGRAPHIC_DATA], efficient s…" at bounding box center [567, 344] width 721 height 151
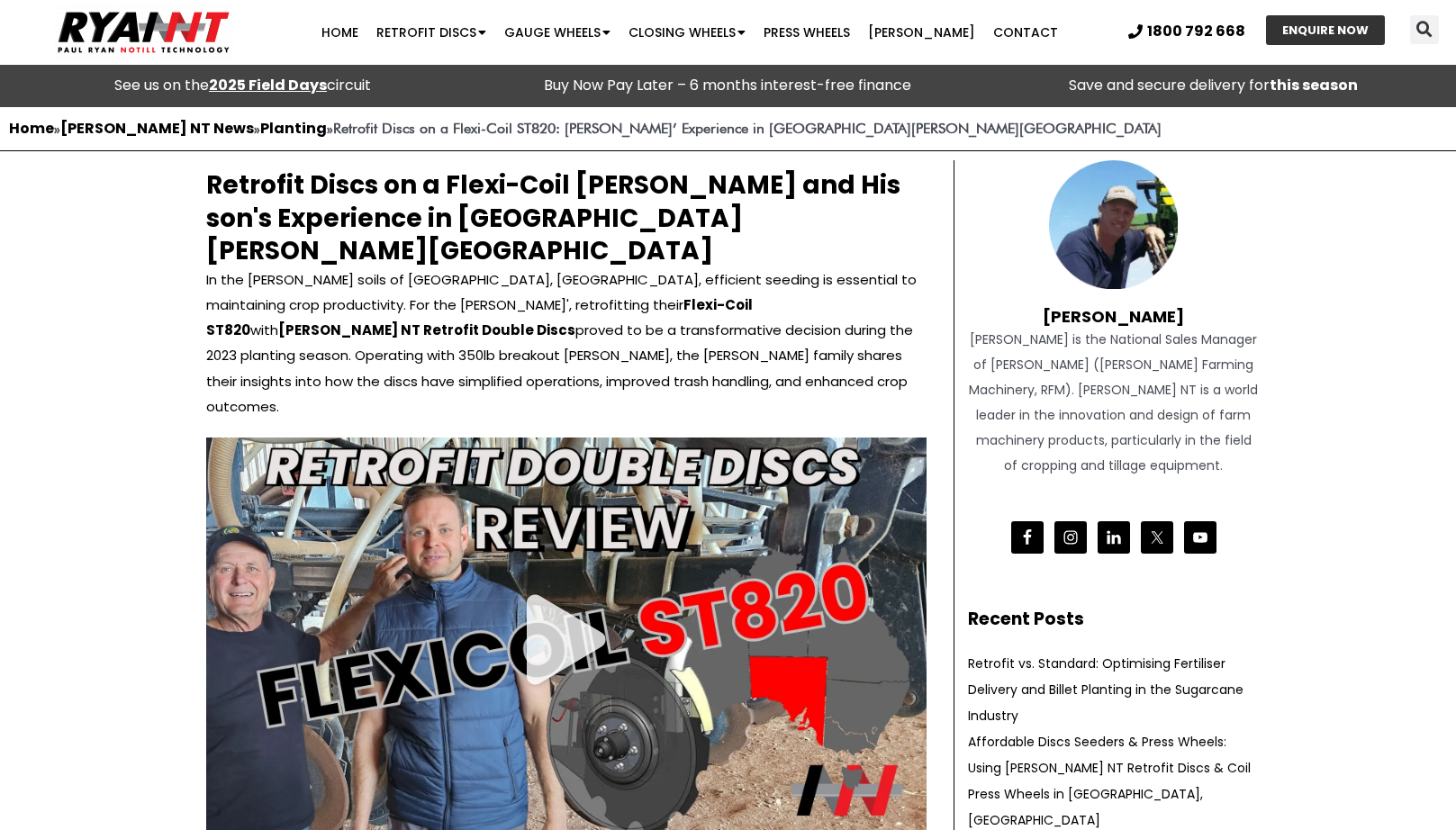
scroll to position [2, 0]
click at [827, 1] on header "Search Home Retrofit Discs Double Discs for Broadacre Double Discs for Small Se…" at bounding box center [728, 32] width 1456 height 64
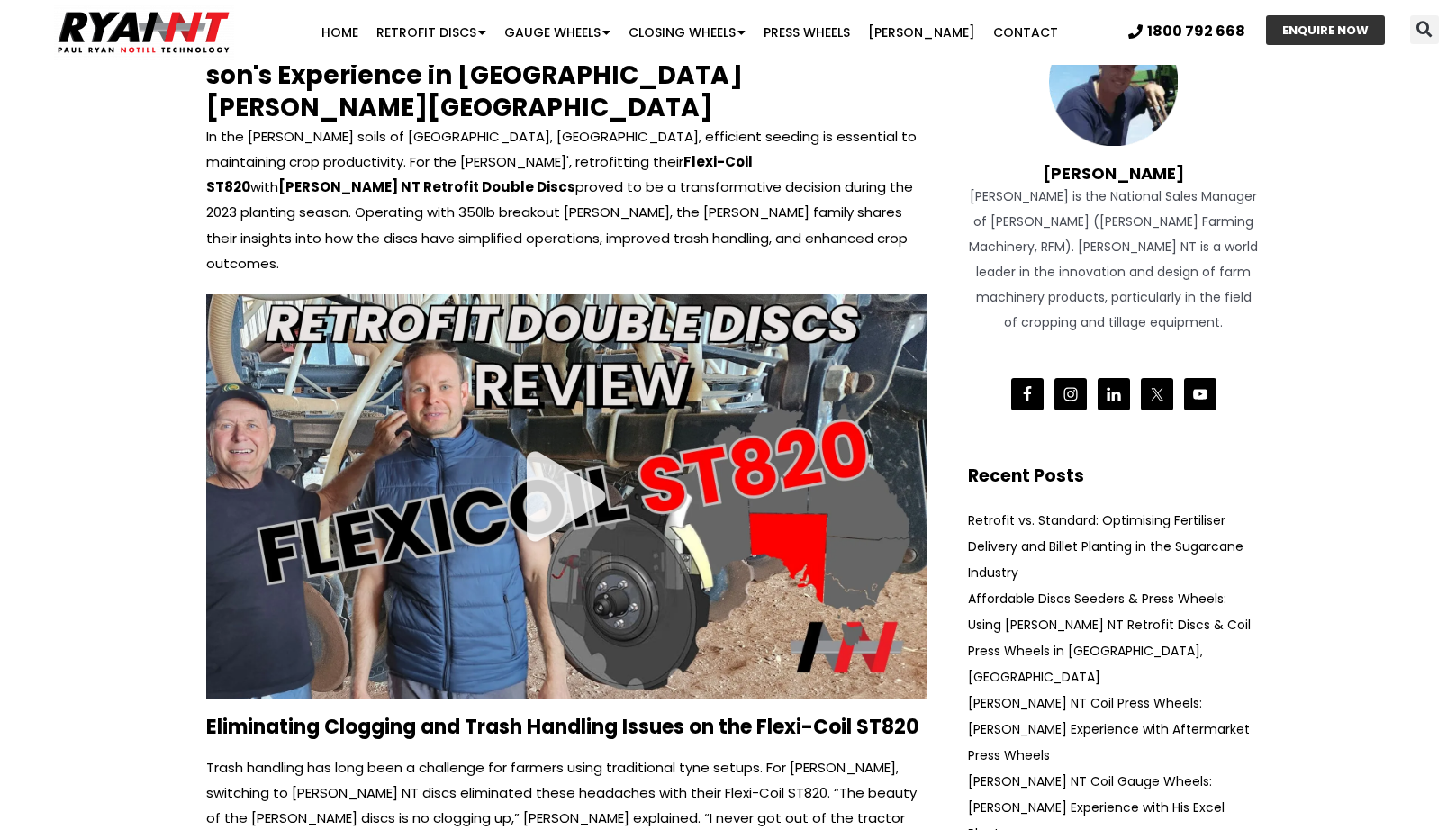
scroll to position [111, 0]
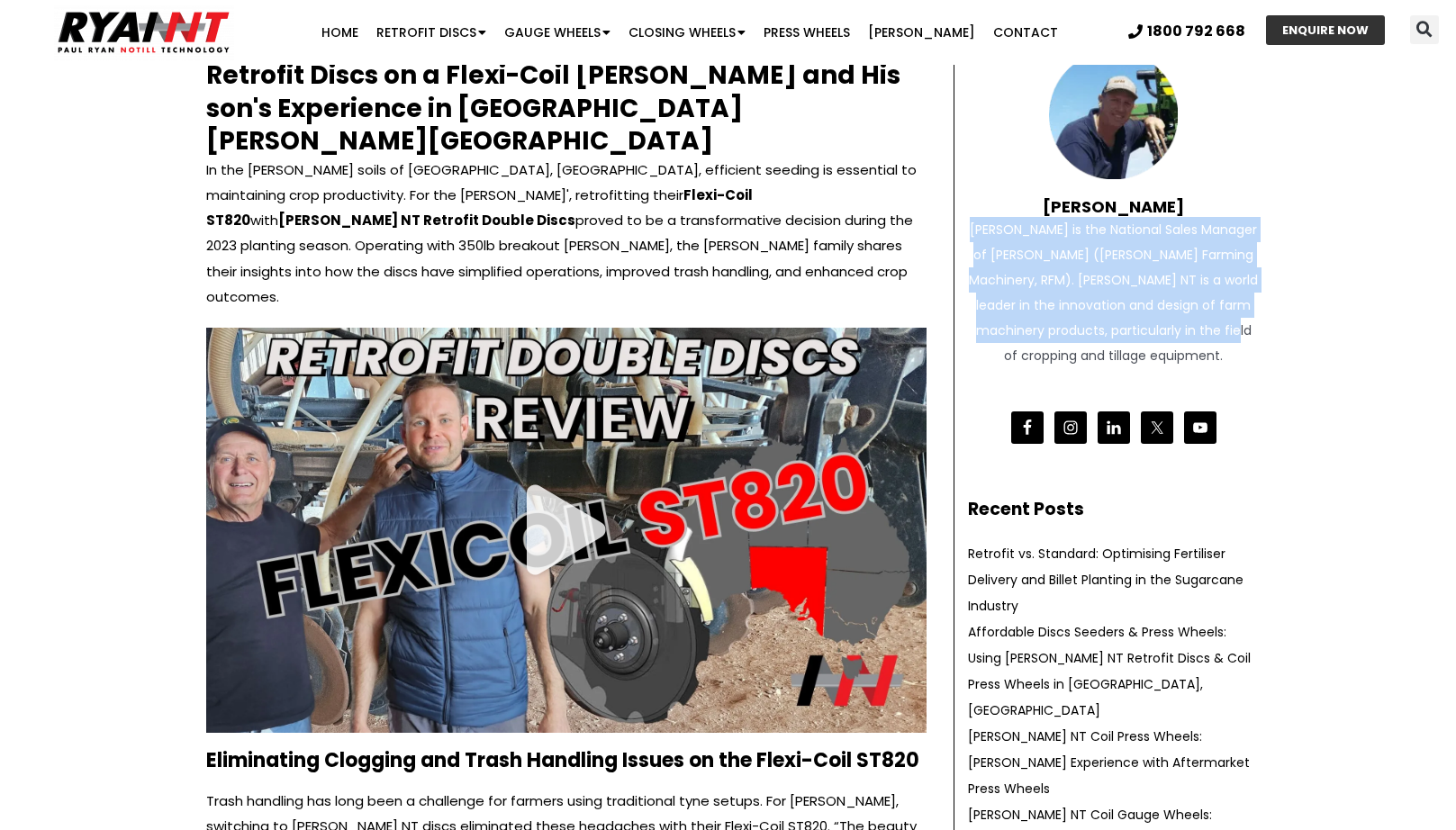
drag, startPoint x: 990, startPoint y: 224, endPoint x: 1082, endPoint y: 349, distance: 155.2
click at [1082, 349] on div "[PERSON_NAME] is the National Sales Manager of [PERSON_NAME] ([PERSON_NAME] Far…" at bounding box center [1114, 292] width 292 height 151
drag, startPoint x: 1082, startPoint y: 349, endPoint x: 1067, endPoint y: 349, distance: 15.0
click at [1081, 349] on div "[PERSON_NAME] is the National Sales Manager of [PERSON_NAME] ([PERSON_NAME] Far…" at bounding box center [1114, 292] width 292 height 151
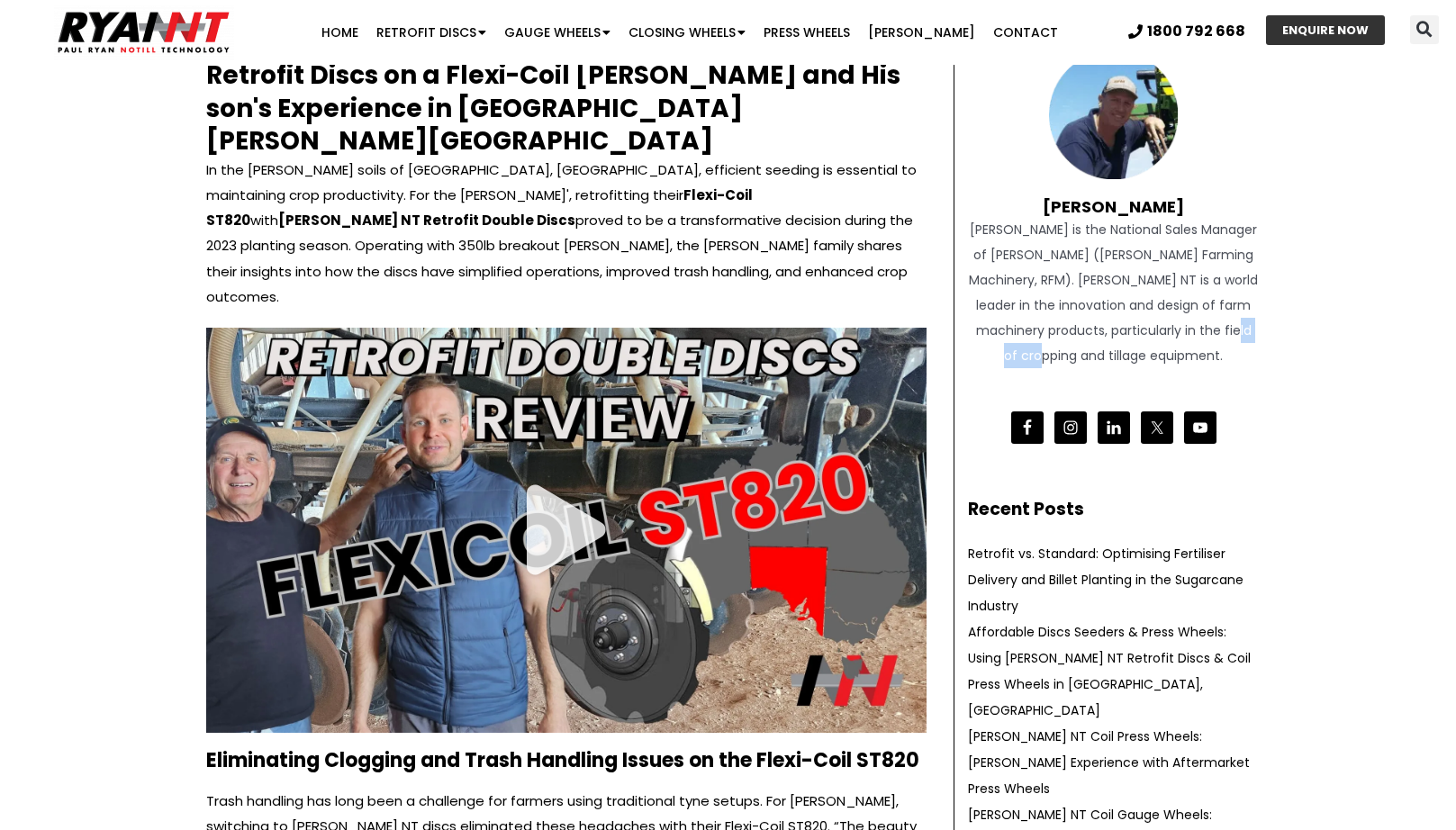
drag, startPoint x: 1107, startPoint y: 351, endPoint x: 1195, endPoint y: 351, distance: 88.0
click at [1195, 351] on div "[PERSON_NAME] is the National Sales Manager of [PERSON_NAME] ([PERSON_NAME] Far…" at bounding box center [1114, 292] width 292 height 151
drag, startPoint x: 1195, startPoint y: 351, endPoint x: 1055, endPoint y: 317, distance: 144.1
click at [1189, 351] on div "[PERSON_NAME] is the National Sales Manager of [PERSON_NAME] ([PERSON_NAME] Far…" at bounding box center [1114, 292] width 292 height 151
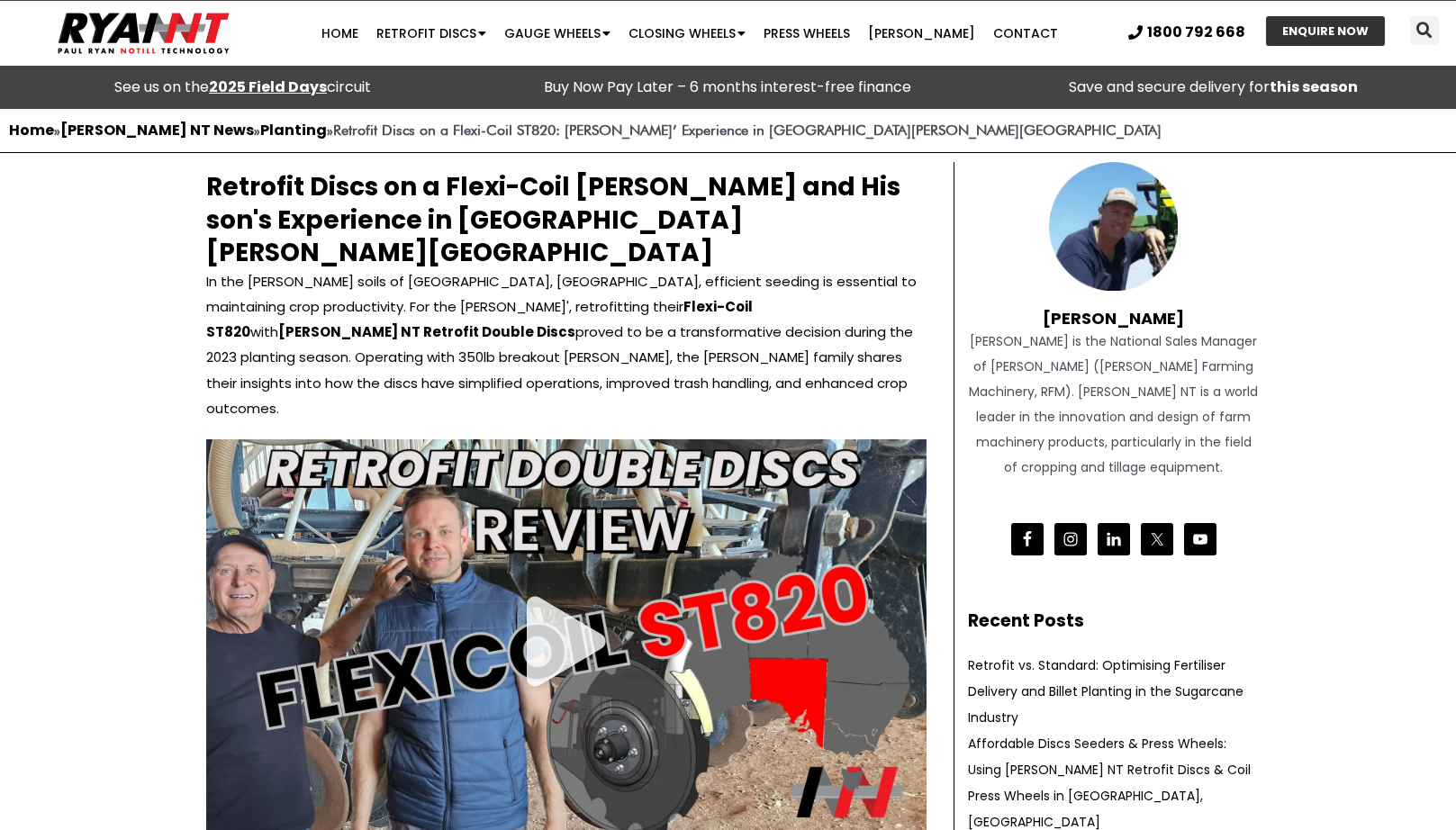
scroll to position [0, 0]
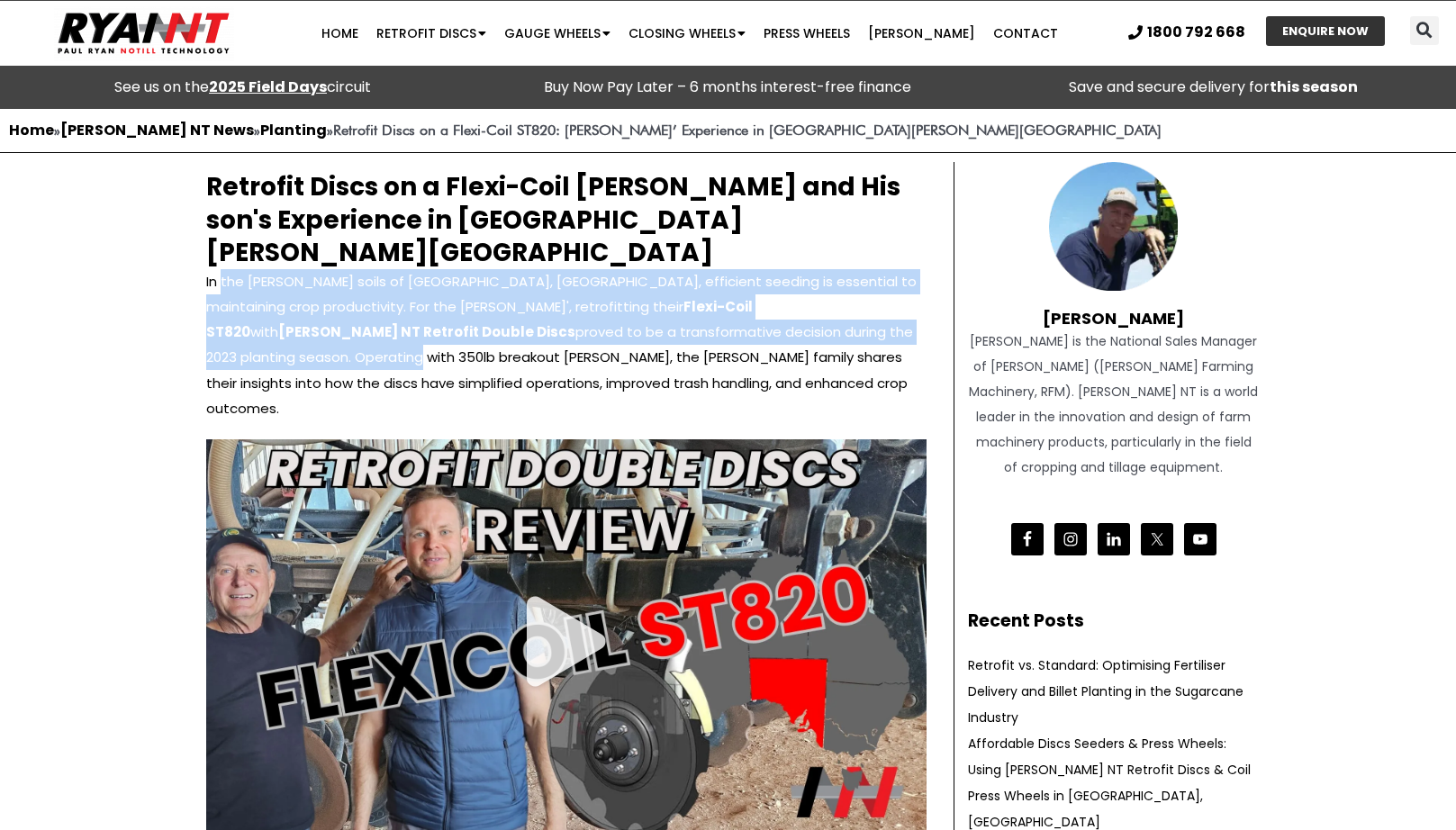
drag, startPoint x: 254, startPoint y: 251, endPoint x: 690, endPoint y: 307, distance: 439.6
click at [706, 304] on p "In the [PERSON_NAME] soils of [GEOGRAPHIC_DATA], [GEOGRAPHIC_DATA], efficient s…" at bounding box center [567, 344] width 721 height 151
click at [457, 290] on p "In the [PERSON_NAME] soils of [GEOGRAPHIC_DATA], [GEOGRAPHIC_DATA], efficient s…" at bounding box center [567, 344] width 721 height 151
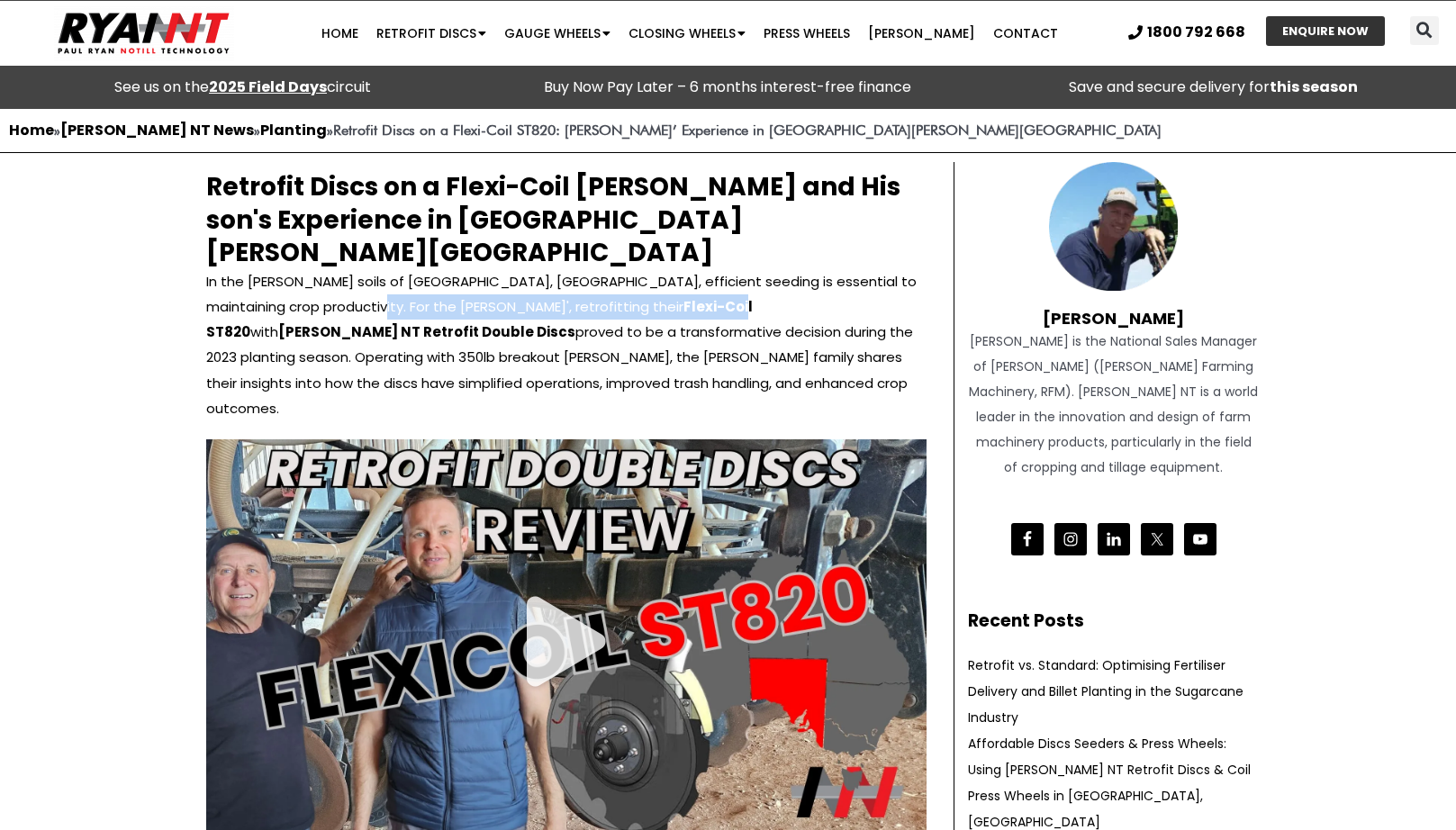
drag, startPoint x: 381, startPoint y: 261, endPoint x: 574, endPoint y: 265, distance: 193.0
click at [574, 269] on p "In the [PERSON_NAME] soils of [GEOGRAPHIC_DATA], [GEOGRAPHIC_DATA], efficient s…" at bounding box center [567, 344] width 721 height 151
drag, startPoint x: 574, startPoint y: 265, endPoint x: 457, endPoint y: 285, distance: 118.7
click at [552, 297] on strong "Flexi-Coil ST820" at bounding box center [480, 319] width 547 height 44
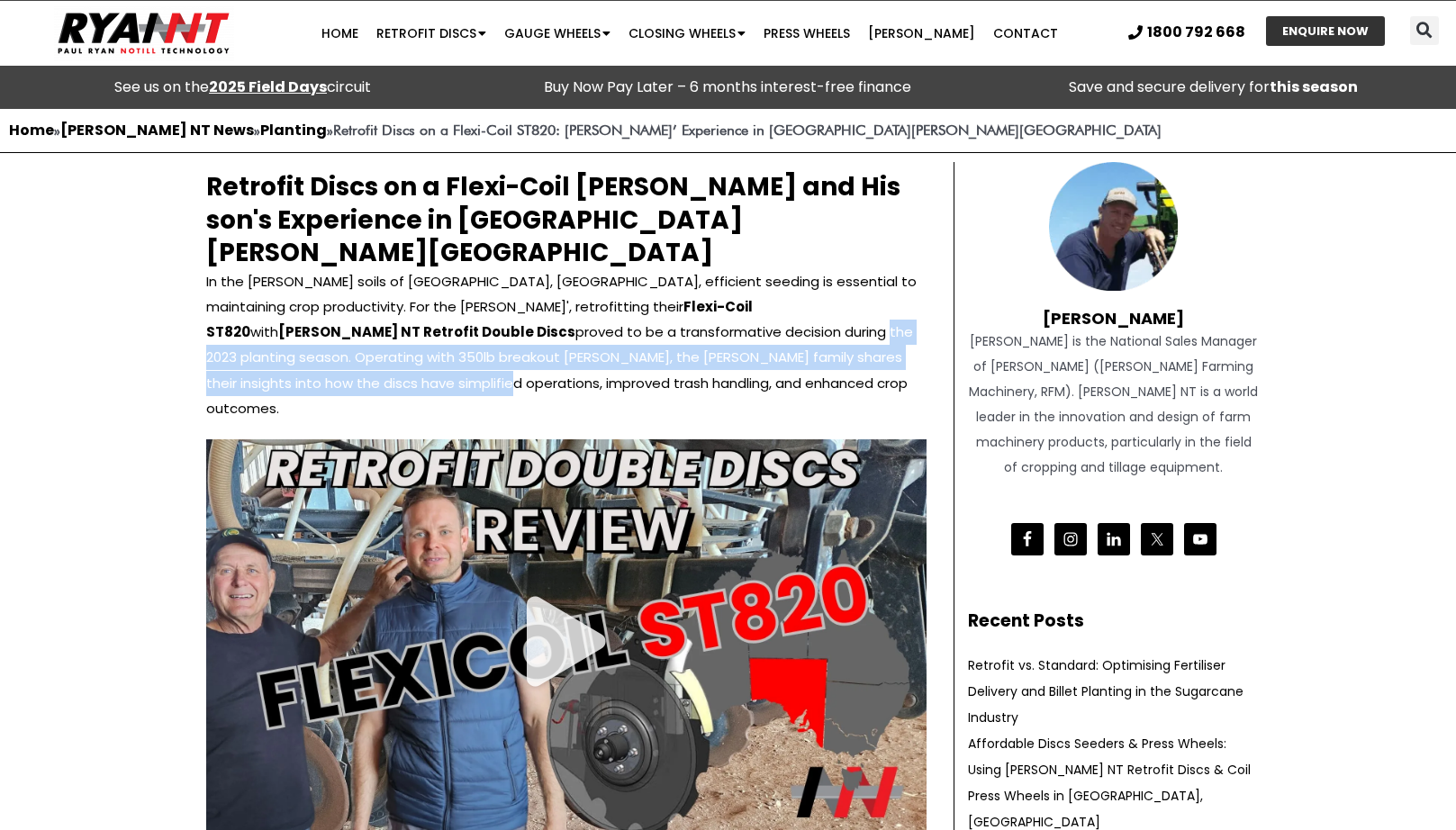
drag, startPoint x: 479, startPoint y: 287, endPoint x: 755, endPoint y: 313, distance: 277.2
click at [755, 313] on p "In the [PERSON_NAME] soils of [GEOGRAPHIC_DATA], [GEOGRAPHIC_DATA], efficient s…" at bounding box center [567, 344] width 721 height 151
drag, startPoint x: 755, startPoint y: 313, endPoint x: 747, endPoint y: 338, distance: 26.2
click at [754, 313] on p "In the [PERSON_NAME] soils of [GEOGRAPHIC_DATA], [GEOGRAPHIC_DATA], efficient s…" at bounding box center [567, 344] width 721 height 151
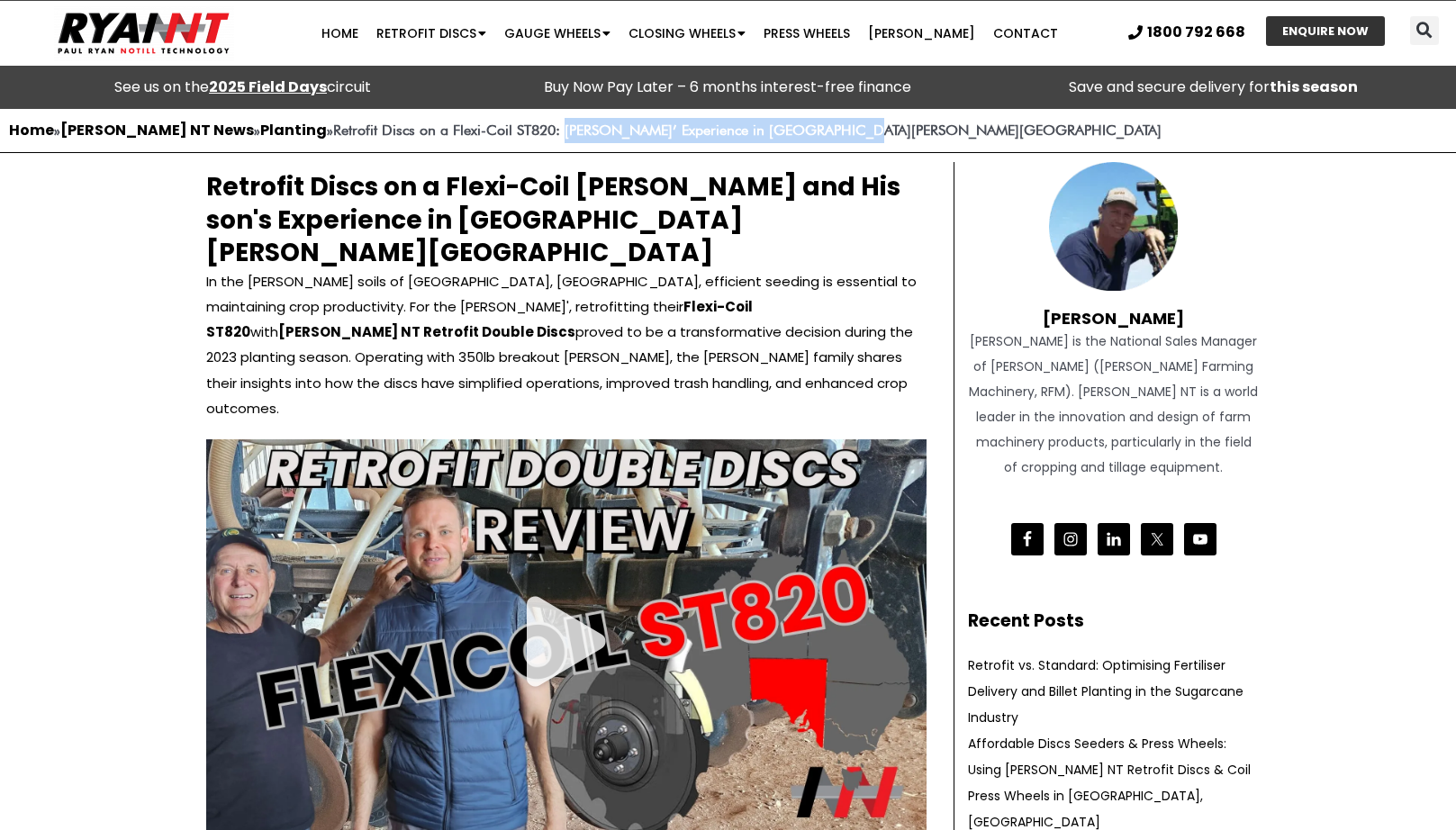
drag, startPoint x: 513, startPoint y: 133, endPoint x: 787, endPoint y: 136, distance: 274.0
click at [787, 136] on p "Home » RYAN NT News » Planting » Retrofit Discs on a Flexi-Coil ST820: Gary Rob…" at bounding box center [728, 131] width 1439 height 25
copy strong "Gary Roberts’ Experience in Port Pirie, SA"
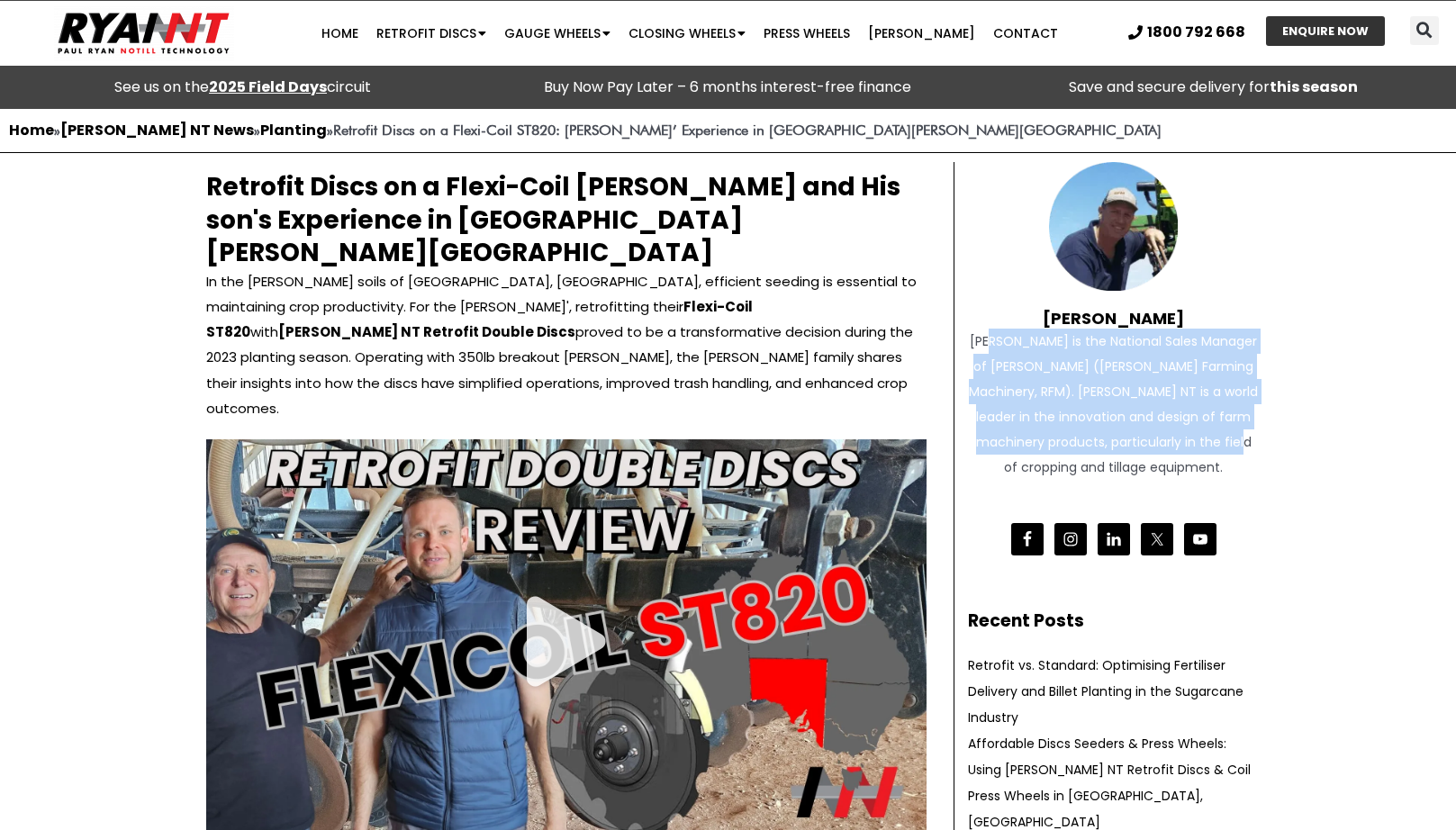
drag, startPoint x: 1073, startPoint y: 430, endPoint x: 1091, endPoint y: 445, distance: 23.4
click at [1091, 451] on div "[PERSON_NAME] is the National Sales Manager of [PERSON_NAME] ([PERSON_NAME] Far…" at bounding box center [1114, 403] width 292 height 151
click at [1092, 413] on div "[PERSON_NAME] is the National Sales Manager of [PERSON_NAME] ([PERSON_NAME] Far…" at bounding box center [1114, 403] width 292 height 151
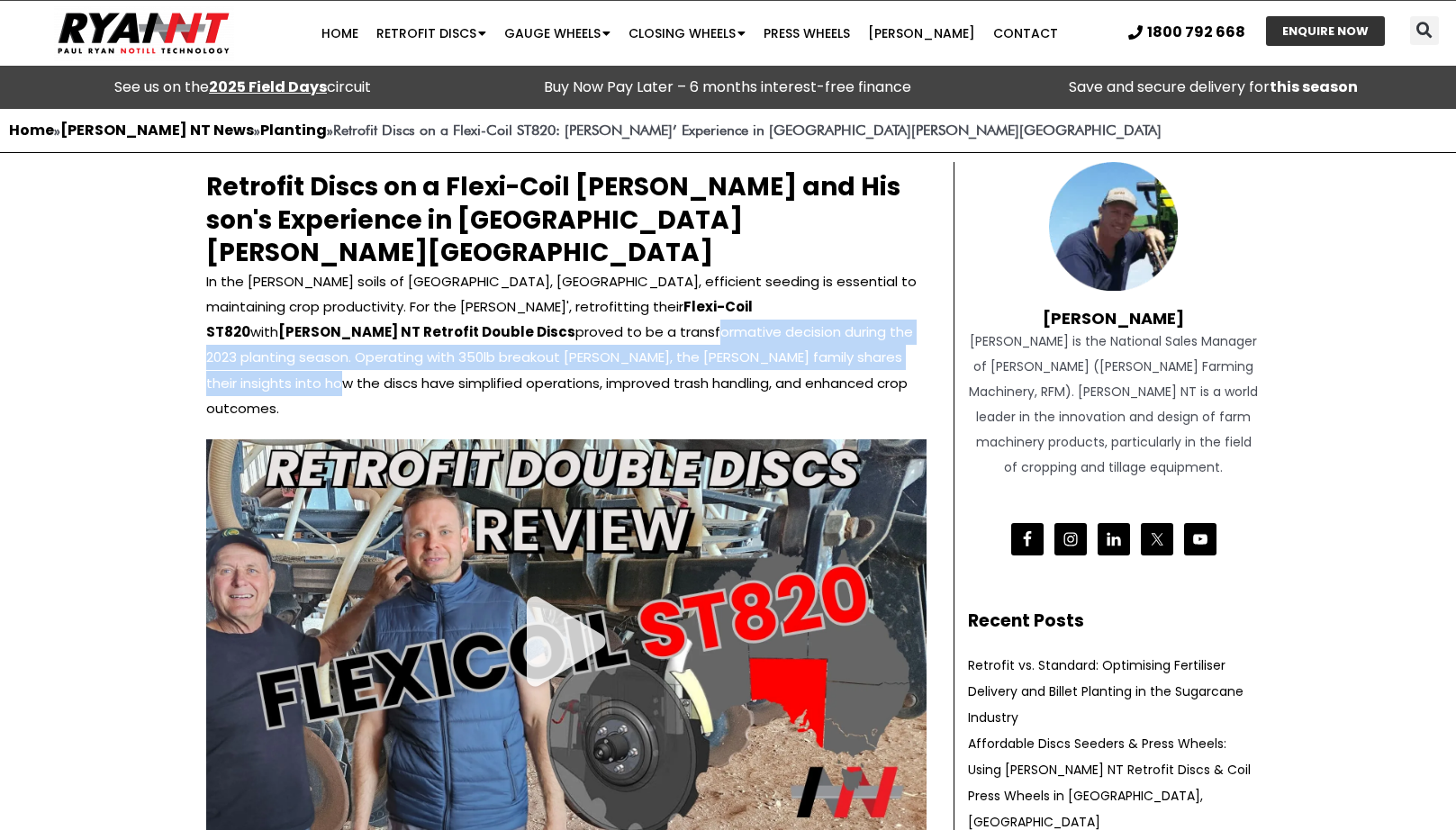
drag, startPoint x: 314, startPoint y: 297, endPoint x: 580, endPoint y: 314, distance: 266.5
click at [580, 314] on p "In the [PERSON_NAME] soils of [GEOGRAPHIC_DATA], [GEOGRAPHIC_DATA], efficient s…" at bounding box center [567, 344] width 721 height 151
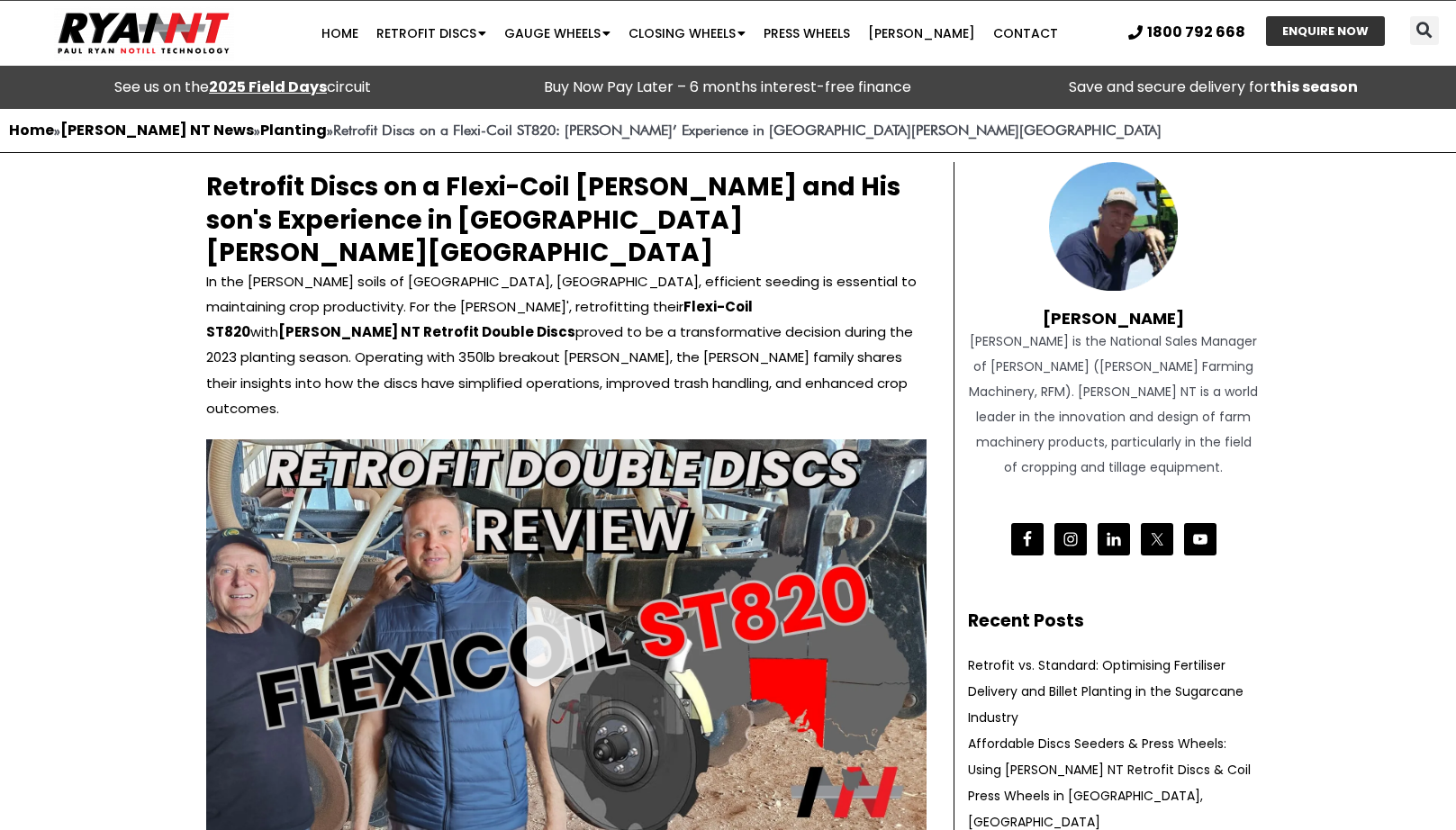
drag, startPoint x: 629, startPoint y: 323, endPoint x: 565, endPoint y: 323, distance: 64.0
click at [621, 322] on p "In the [PERSON_NAME] soils of [GEOGRAPHIC_DATA], [GEOGRAPHIC_DATA], efficient s…" at bounding box center [567, 344] width 721 height 151
drag, startPoint x: 749, startPoint y: 326, endPoint x: 815, endPoint y: 326, distance: 66.0
click at [815, 326] on p "In the [PERSON_NAME] soils of [GEOGRAPHIC_DATA], [GEOGRAPHIC_DATA], efficient s…" at bounding box center [567, 344] width 721 height 151
drag, startPoint x: 815, startPoint y: 326, endPoint x: 856, endPoint y: 326, distance: 41.0
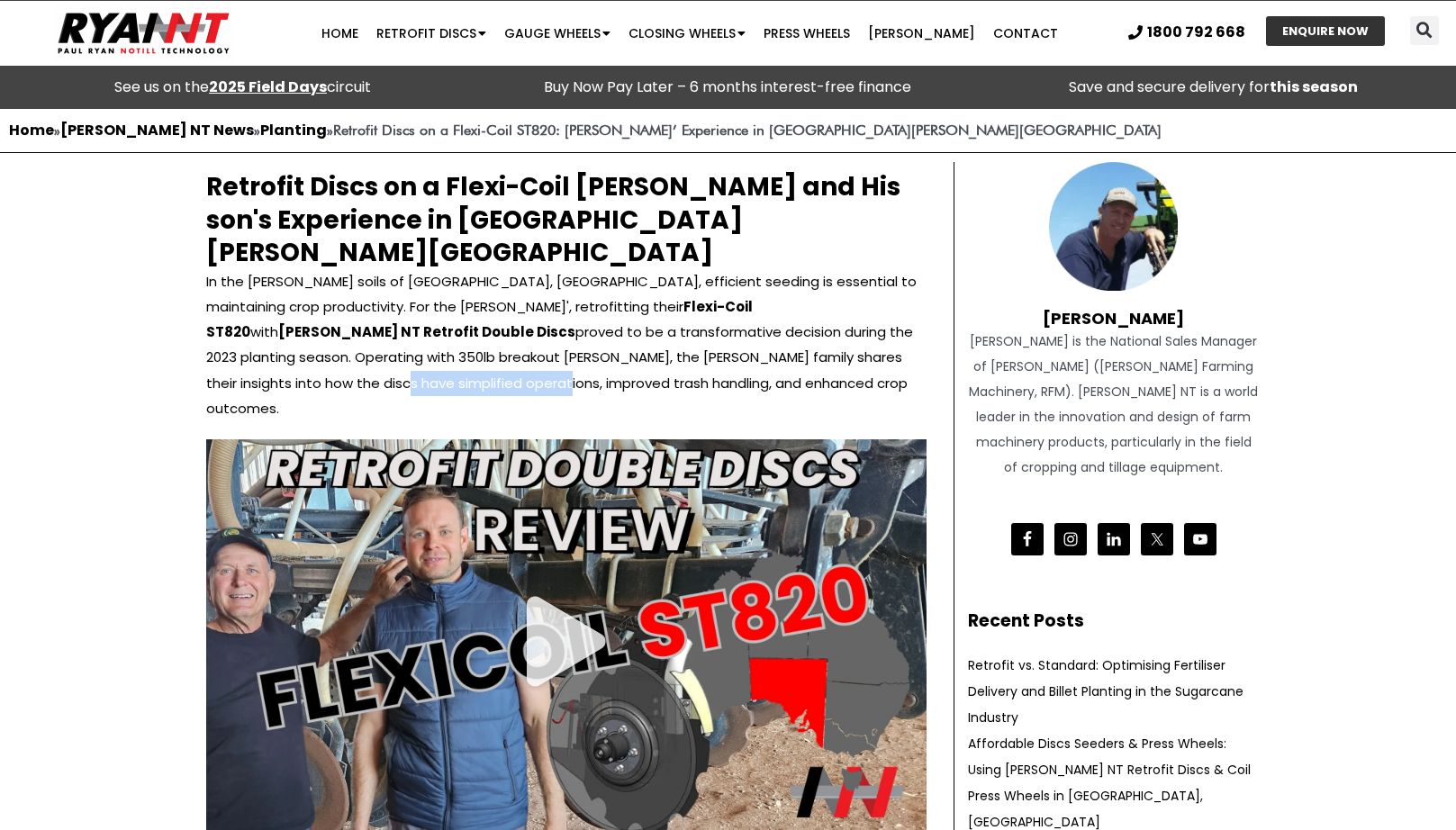
click at [816, 326] on p "In the [PERSON_NAME] soils of [GEOGRAPHIC_DATA], [GEOGRAPHIC_DATA], efficient s…" at bounding box center [567, 344] width 721 height 151
click at [859, 325] on p "In the [PERSON_NAME] soils of [GEOGRAPHIC_DATA], [GEOGRAPHIC_DATA], efficient s…" at bounding box center [567, 344] width 721 height 151
